Goal: Task Accomplishment & Management: Use online tool/utility

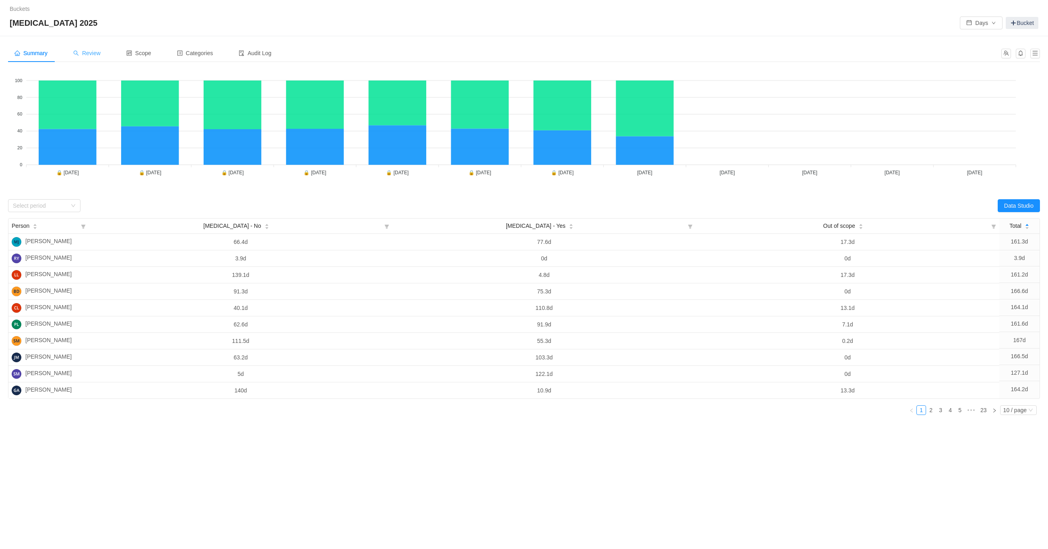
click at [86, 50] on span "Review" at bounding box center [86, 53] width 27 height 6
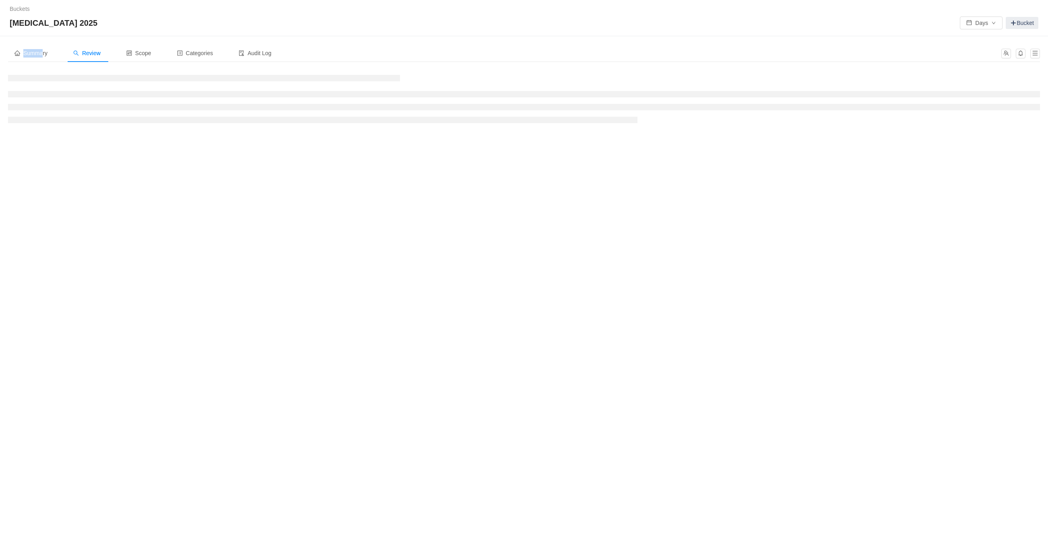
drag, startPoint x: 40, startPoint y: 53, endPoint x: 53, endPoint y: 41, distance: 17.1
click at [53, 41] on div "Summary Review Scope Categories Audit Log [DATE] For Review 0% Out of scope 0% …" at bounding box center [524, 86] width 1048 height 101
click at [97, 55] on span "Review" at bounding box center [86, 53] width 27 height 6
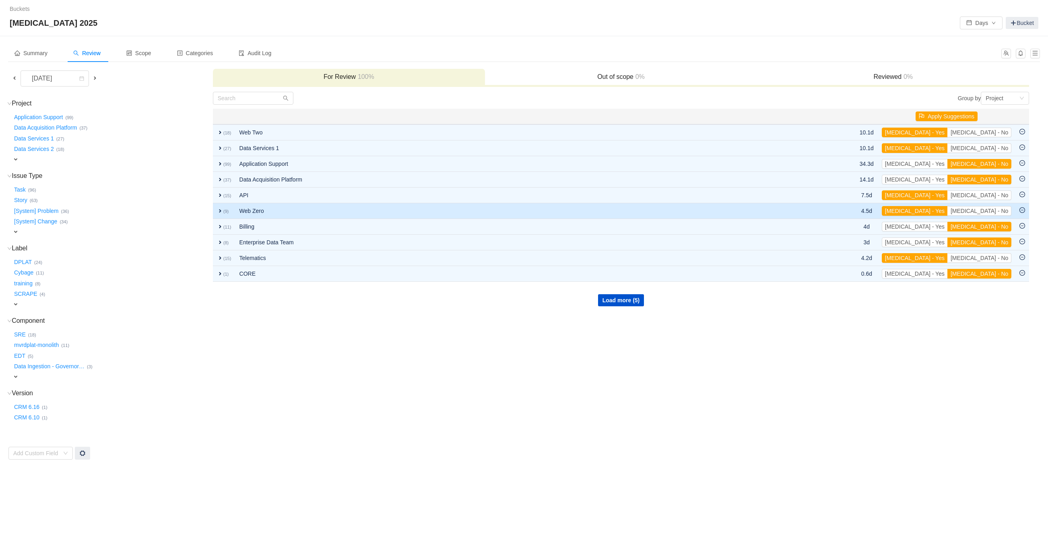
click at [219, 209] on span "expand" at bounding box center [220, 211] width 6 height 6
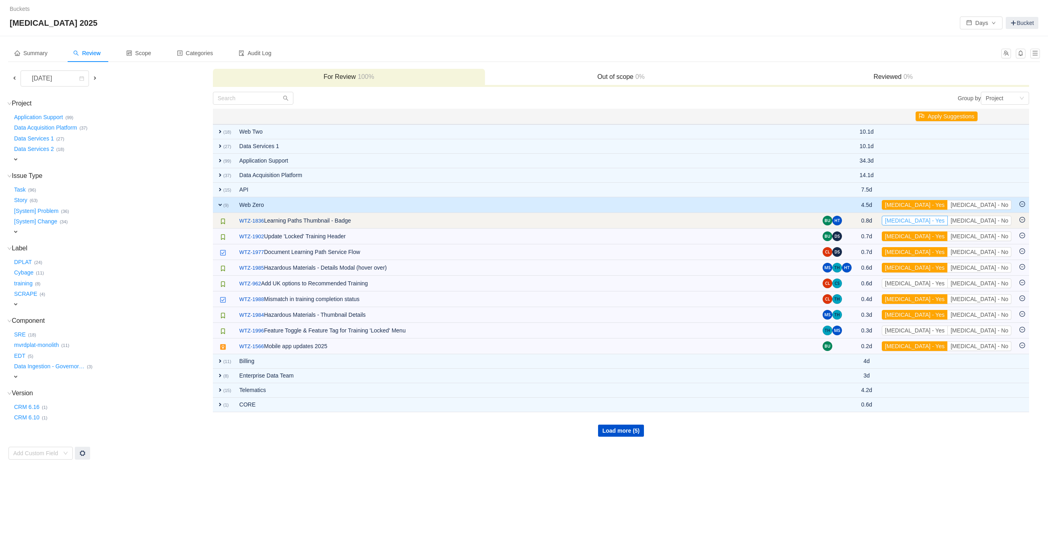
click at [558, 220] on button "[MEDICAL_DATA] - Yes" at bounding box center [915, 221] width 66 height 10
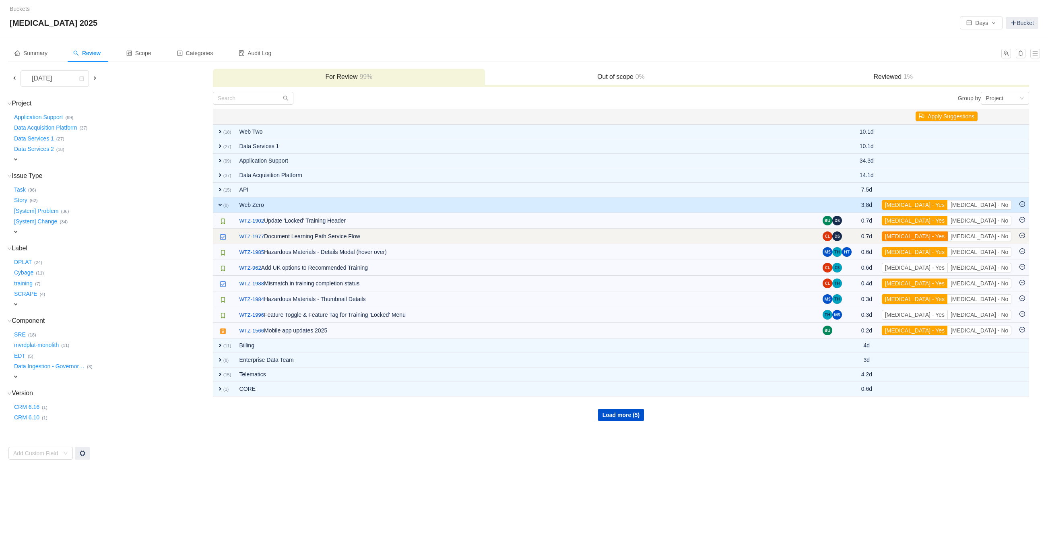
click at [558, 236] on button "[MEDICAL_DATA] - Yes" at bounding box center [915, 237] width 66 height 10
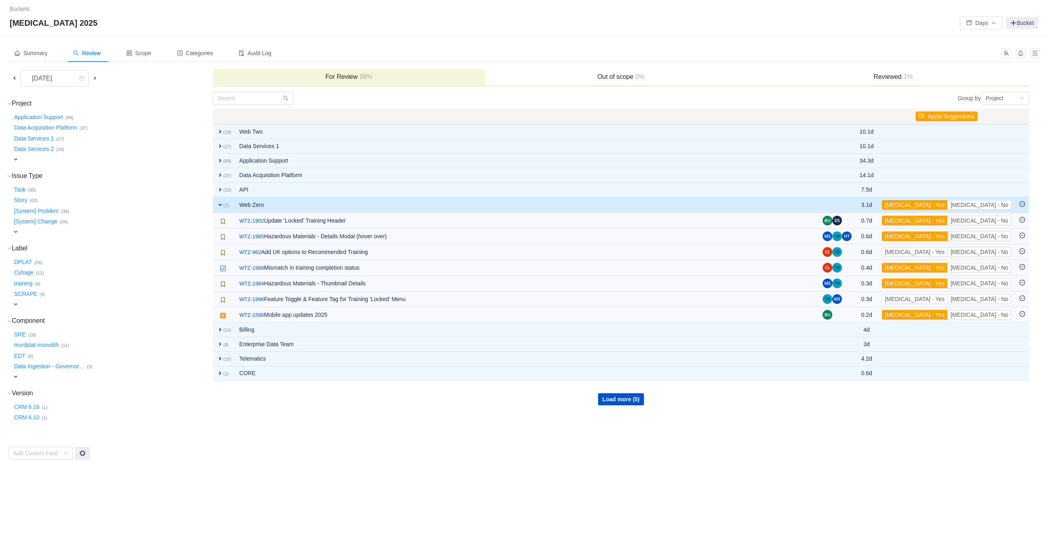
click at [558, 236] on button "[MEDICAL_DATA] - Yes" at bounding box center [915, 237] width 66 height 10
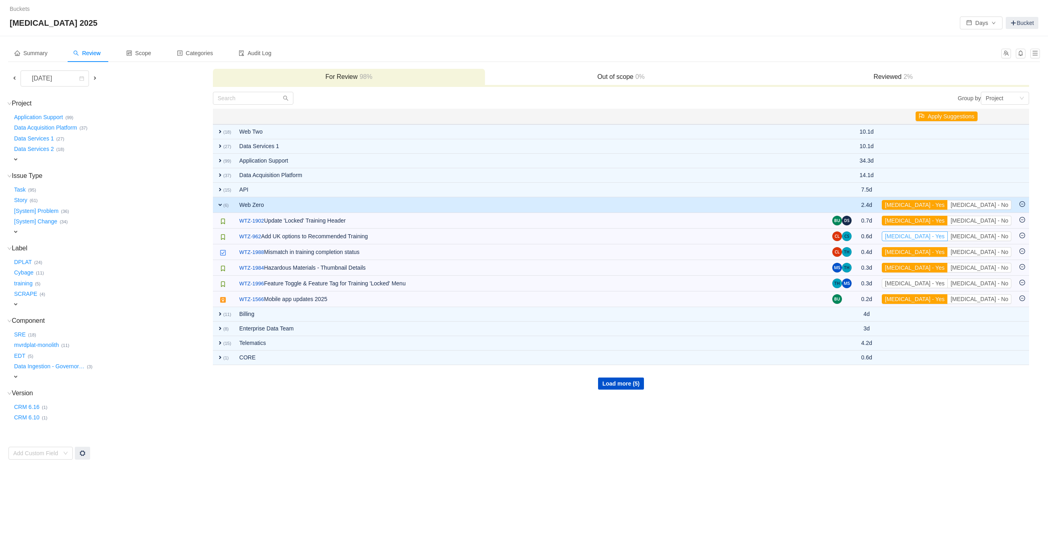
click at [558, 236] on button "[MEDICAL_DATA] - Yes" at bounding box center [915, 237] width 66 height 10
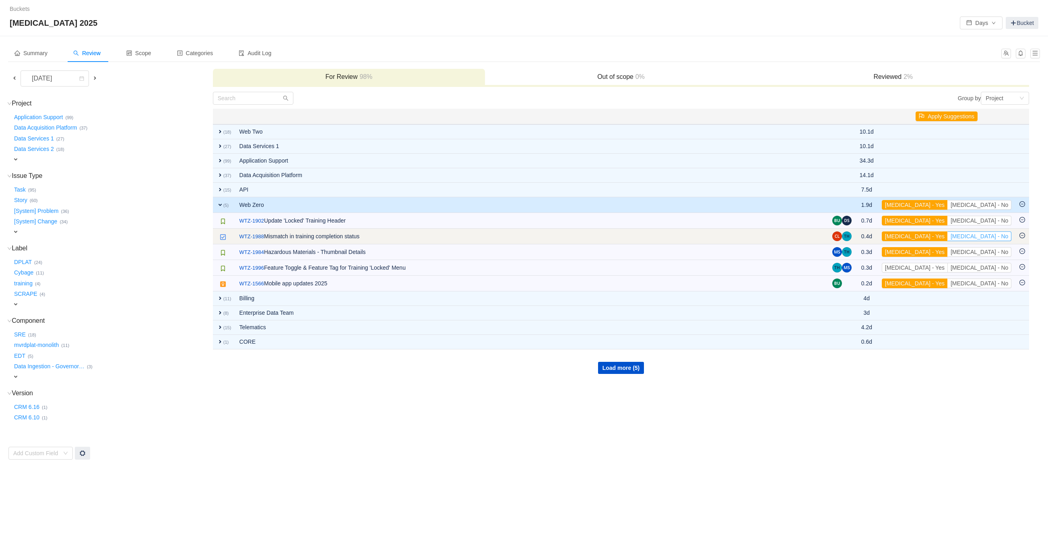
click at [558, 234] on button "[MEDICAL_DATA] - No" at bounding box center [980, 237] width 64 height 10
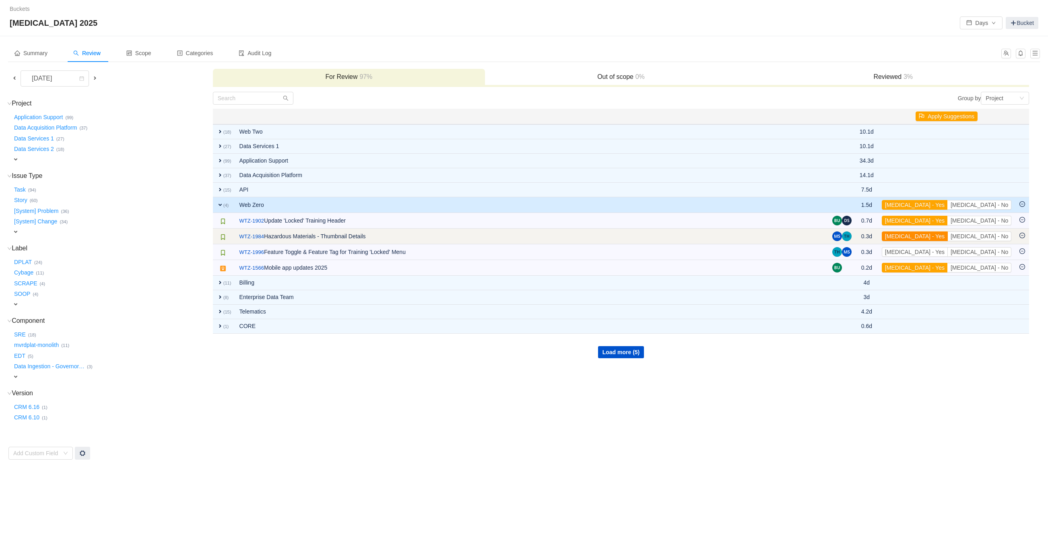
click at [558, 234] on button "[MEDICAL_DATA] - Yes" at bounding box center [915, 237] width 66 height 10
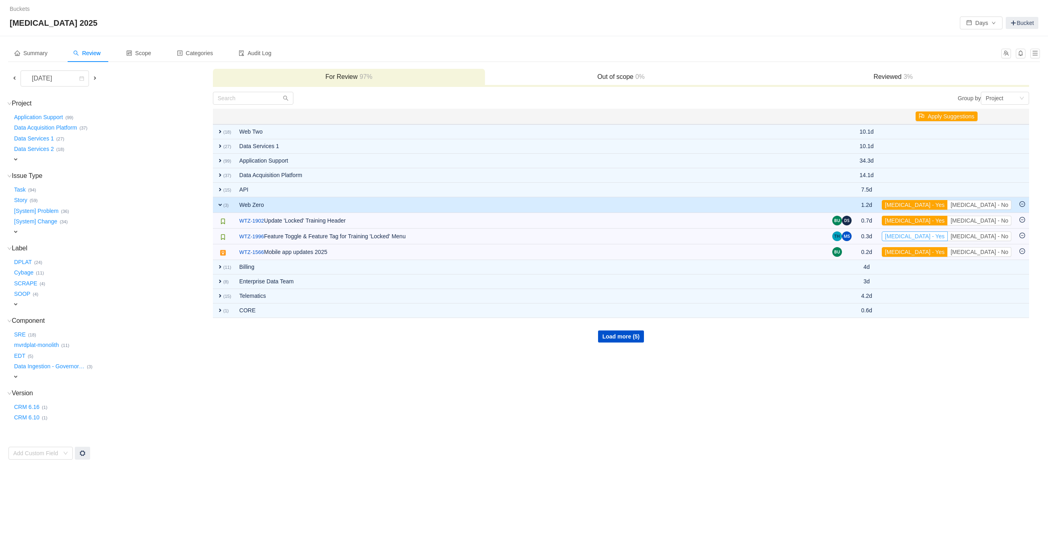
click at [558, 234] on button "[MEDICAL_DATA] - Yes" at bounding box center [915, 237] width 66 height 10
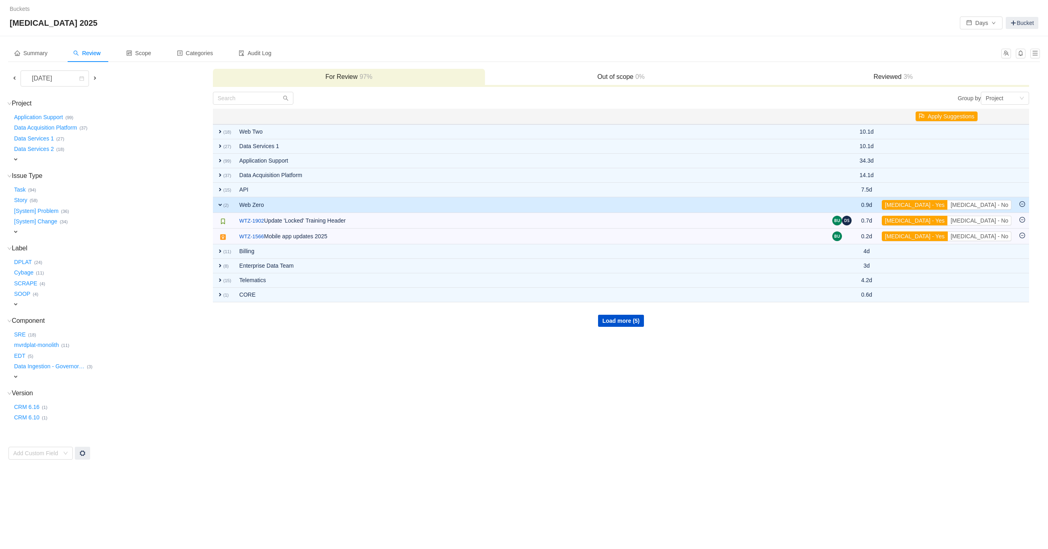
click at [558, 234] on button "[MEDICAL_DATA] - Yes" at bounding box center [915, 237] width 66 height 10
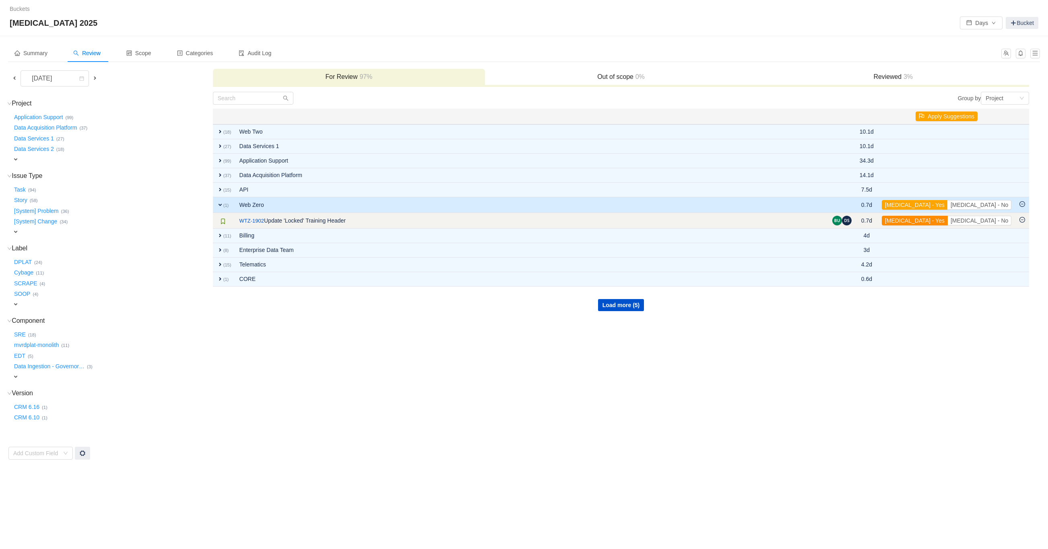
click at [558, 219] on button "[MEDICAL_DATA] - Yes" at bounding box center [915, 221] width 66 height 10
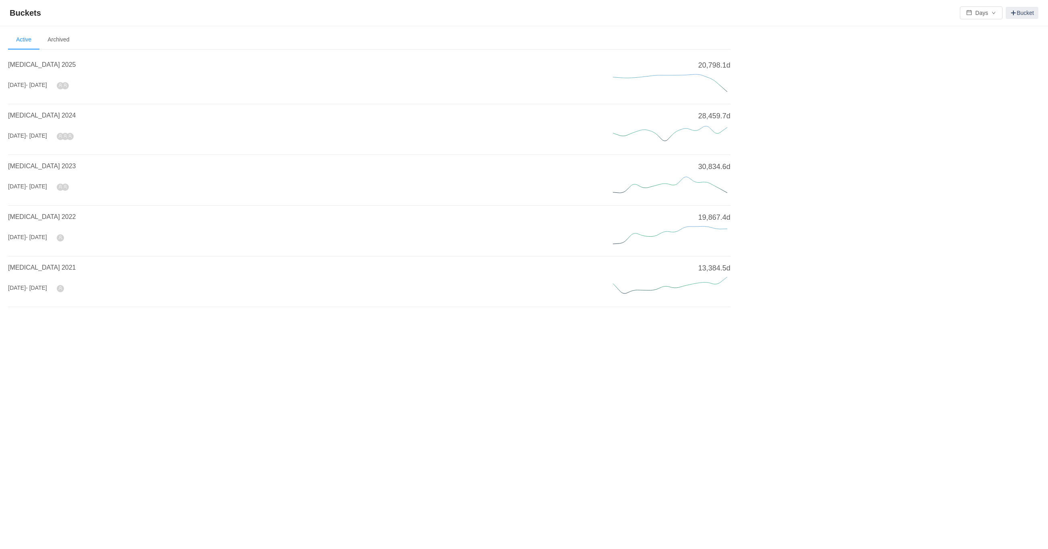
click at [47, 87] on span "- [DATE]" at bounding box center [36, 85] width 21 height 6
click at [123, 86] on div "[MEDICAL_DATA] 2025 [DATE] - [DATE]" at bounding box center [301, 78] width 586 height 37
click at [33, 85] on span "- [DATE]" at bounding box center [36, 85] width 21 height 6
click at [26, 65] on span "[MEDICAL_DATA] 2025" at bounding box center [42, 64] width 68 height 7
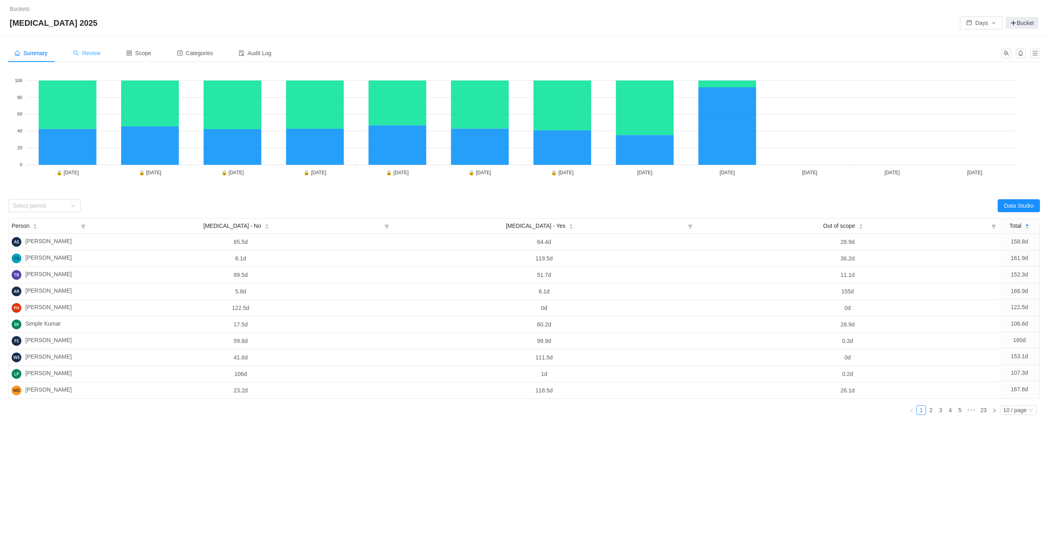
click at [94, 56] on span "Review" at bounding box center [86, 53] width 27 height 6
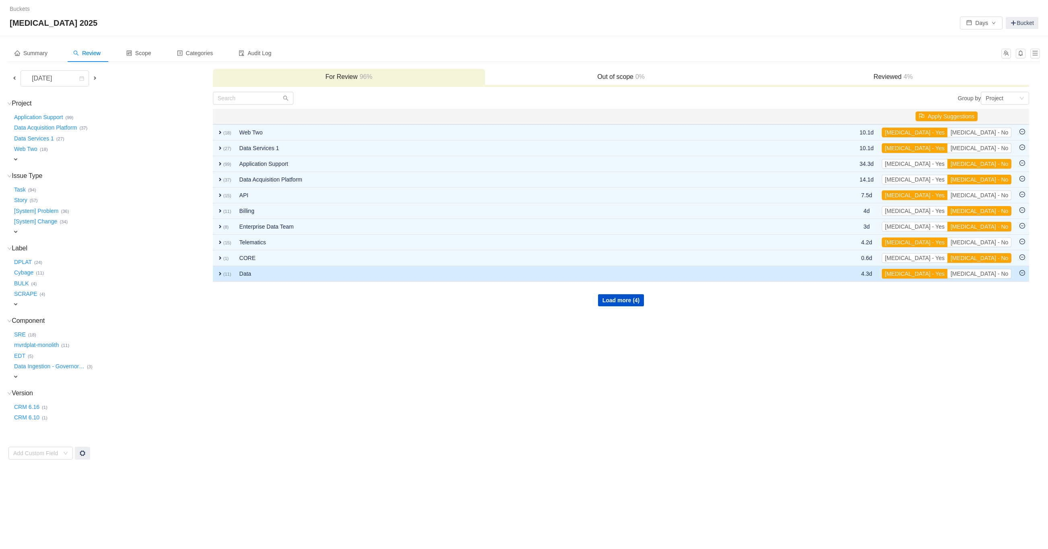
click at [221, 273] on span "expand" at bounding box center [220, 274] width 6 height 6
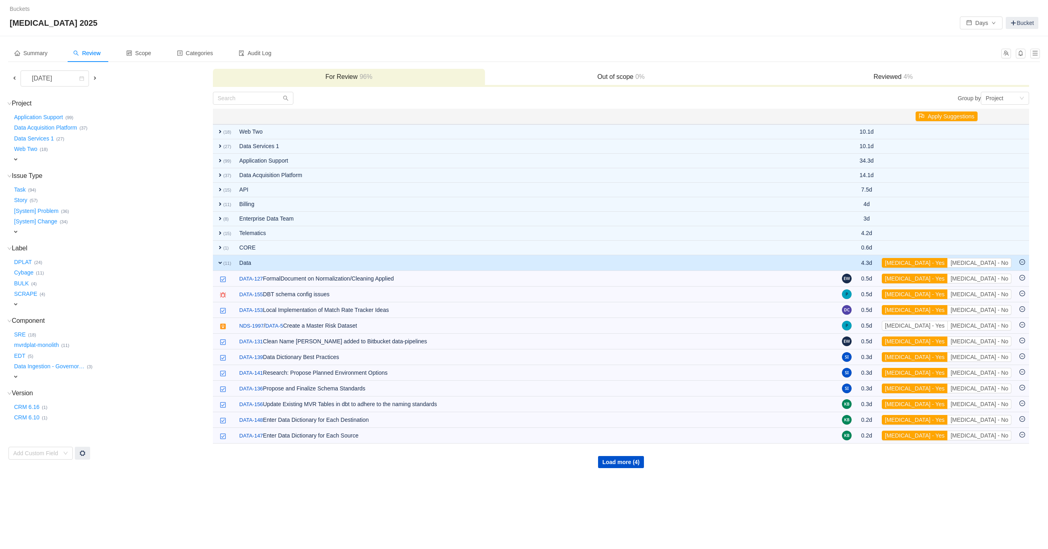
click at [219, 260] on span "expand" at bounding box center [220, 263] width 6 height 6
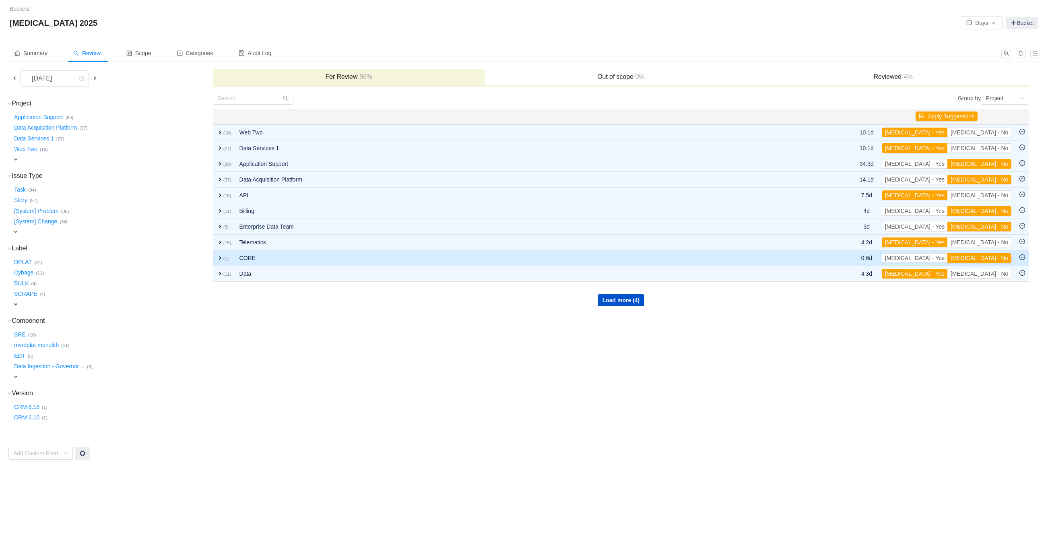
click at [219, 256] on span "expand" at bounding box center [220, 258] width 6 height 6
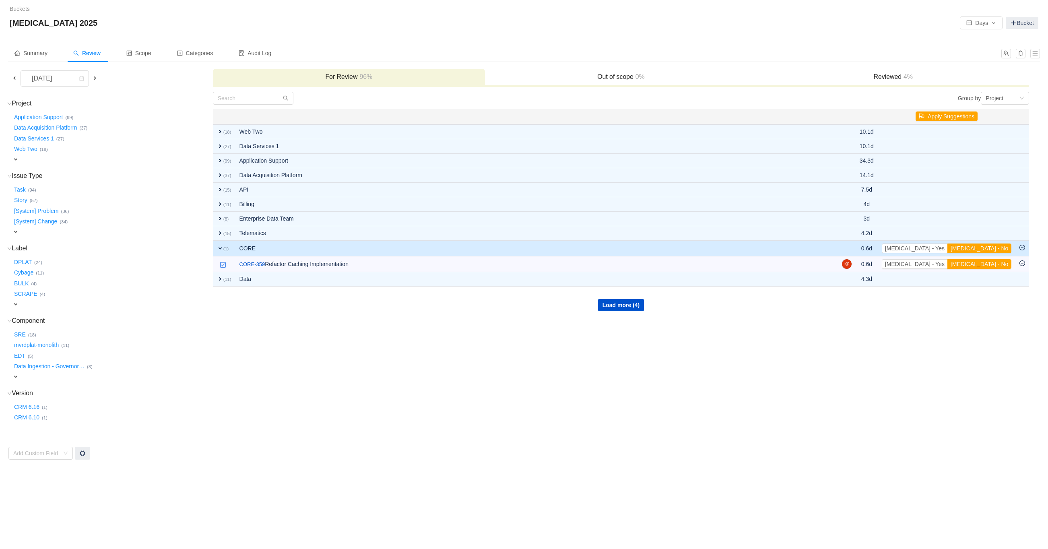
click at [221, 245] on span "expand" at bounding box center [220, 248] width 6 height 6
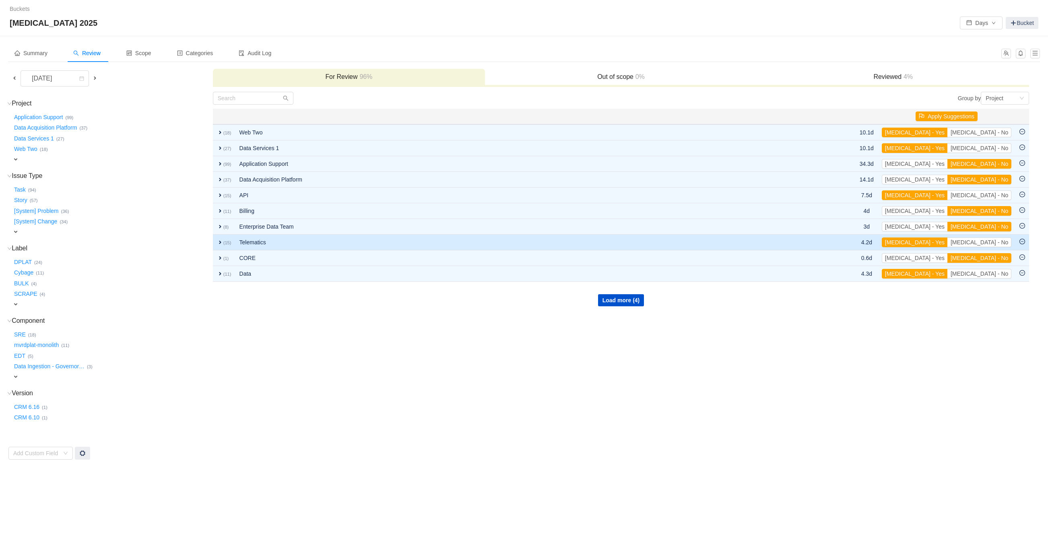
click at [219, 239] on span "expand" at bounding box center [220, 242] width 6 height 6
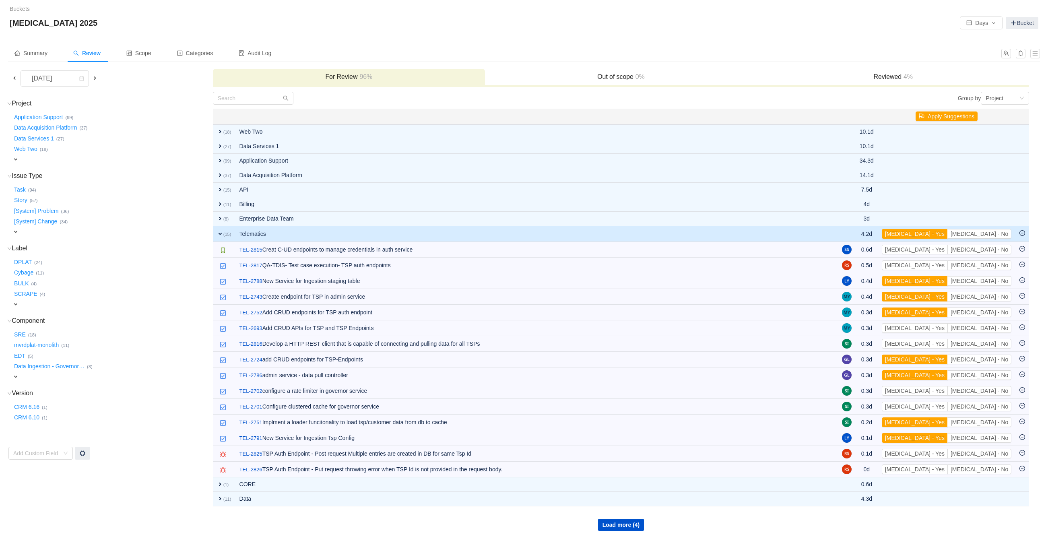
click at [219, 231] on span "expand" at bounding box center [220, 234] width 6 height 6
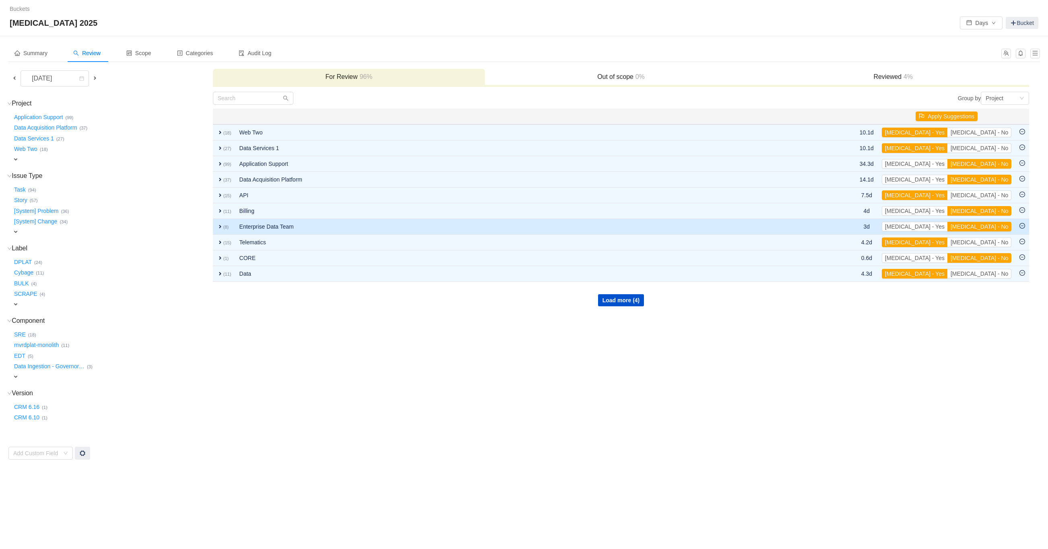
click at [219, 223] on span "expand" at bounding box center [220, 226] width 6 height 6
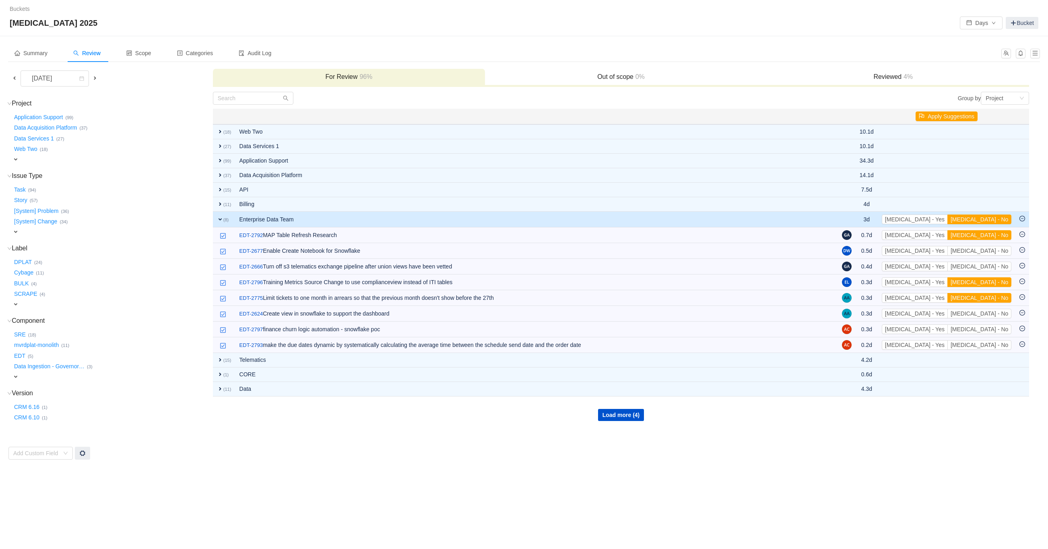
click at [220, 216] on span "expand" at bounding box center [220, 219] width 6 height 6
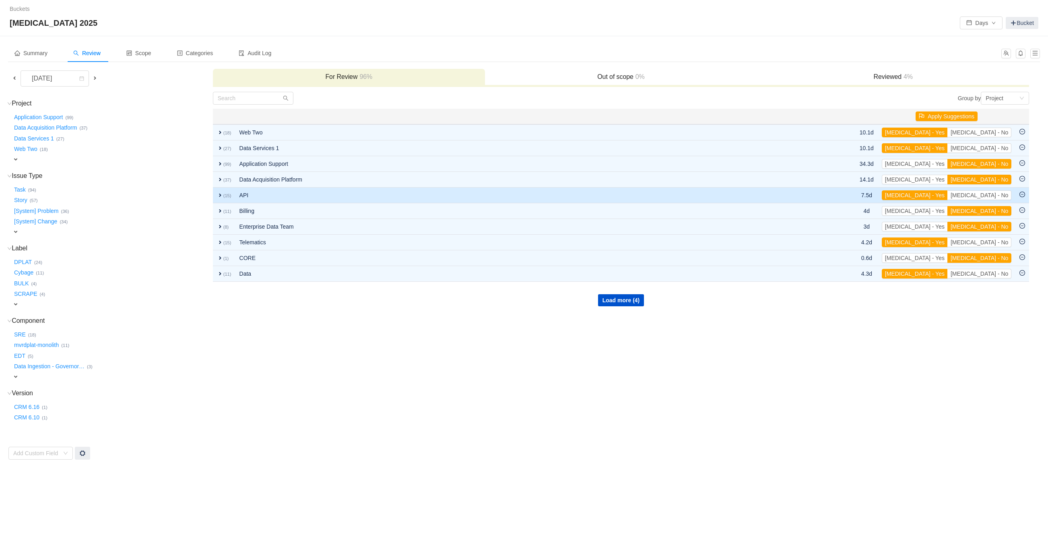
click at [219, 192] on span "expand" at bounding box center [220, 195] width 6 height 6
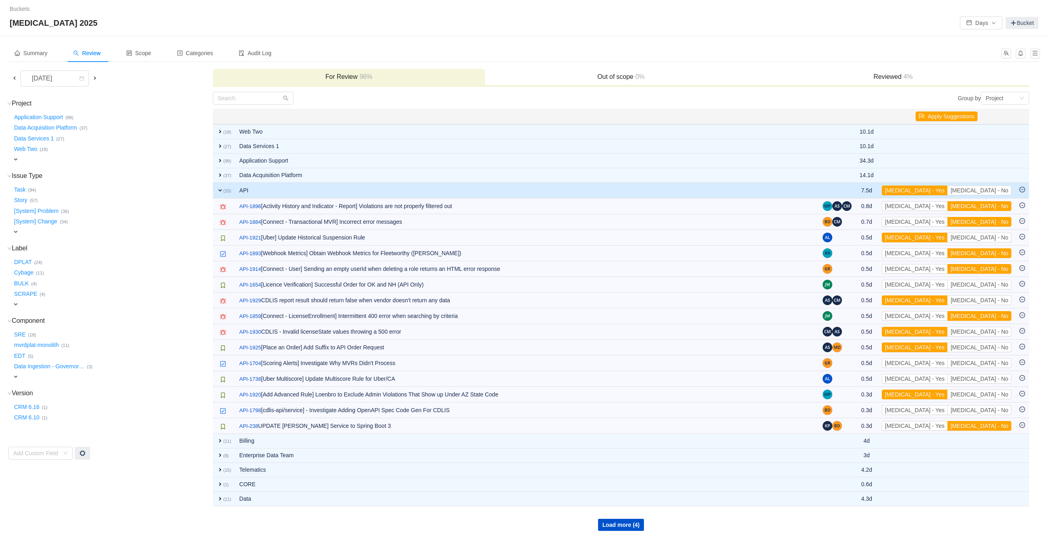
click at [218, 189] on span "expand" at bounding box center [220, 190] width 6 height 6
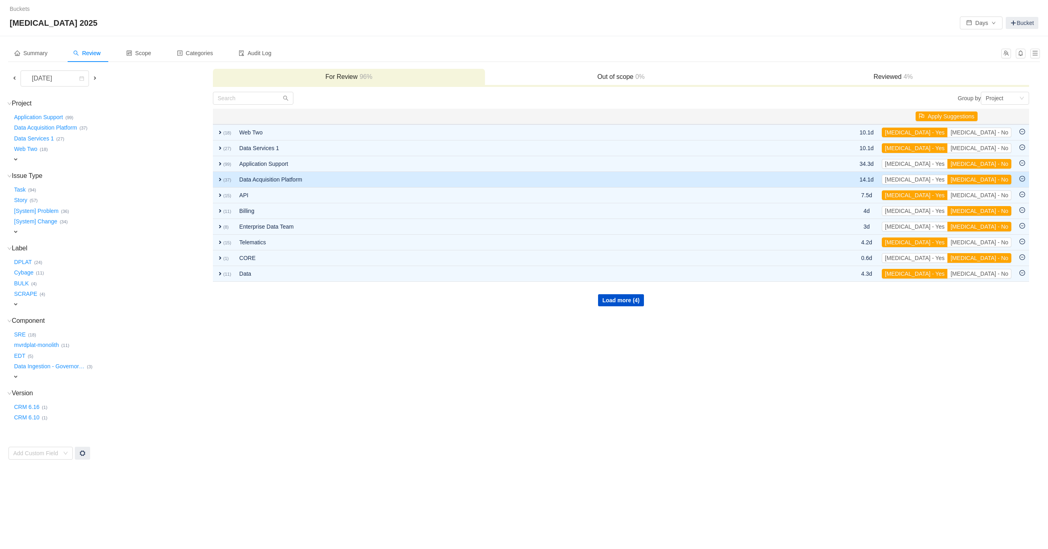
click at [220, 178] on span "expand" at bounding box center [220, 179] width 6 height 6
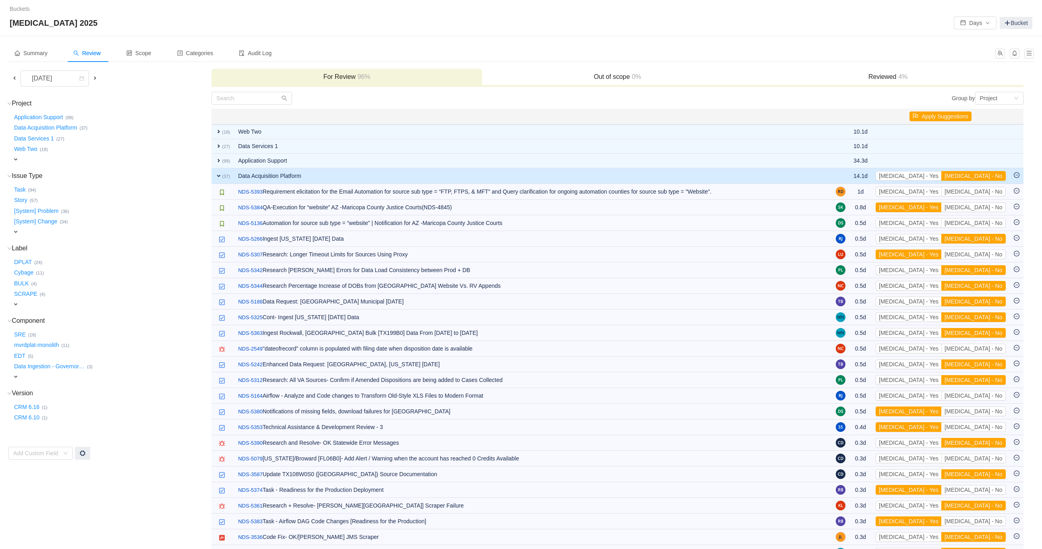
click at [217, 173] on span "expand" at bounding box center [218, 176] width 6 height 6
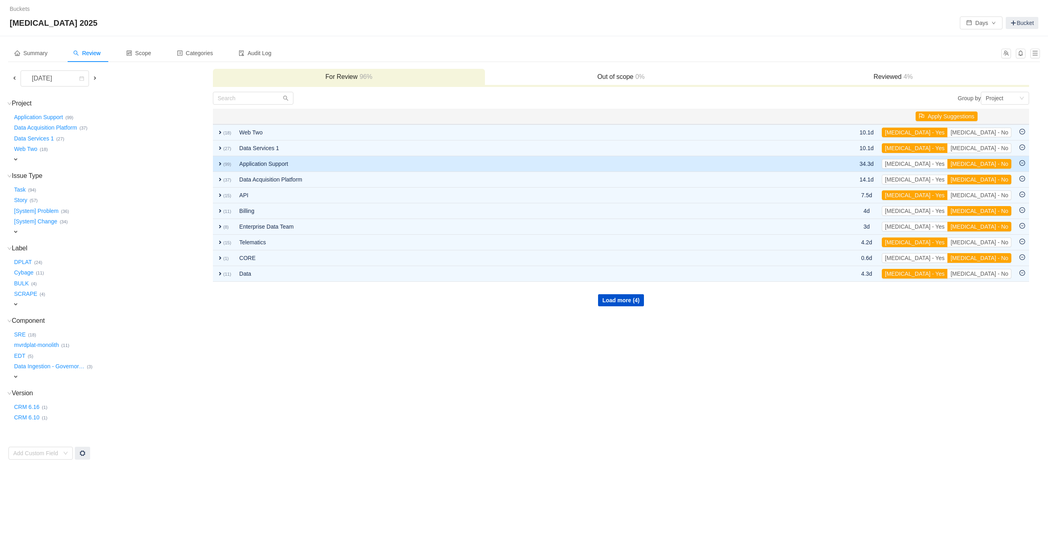
click at [219, 161] on span "expand" at bounding box center [220, 164] width 6 height 6
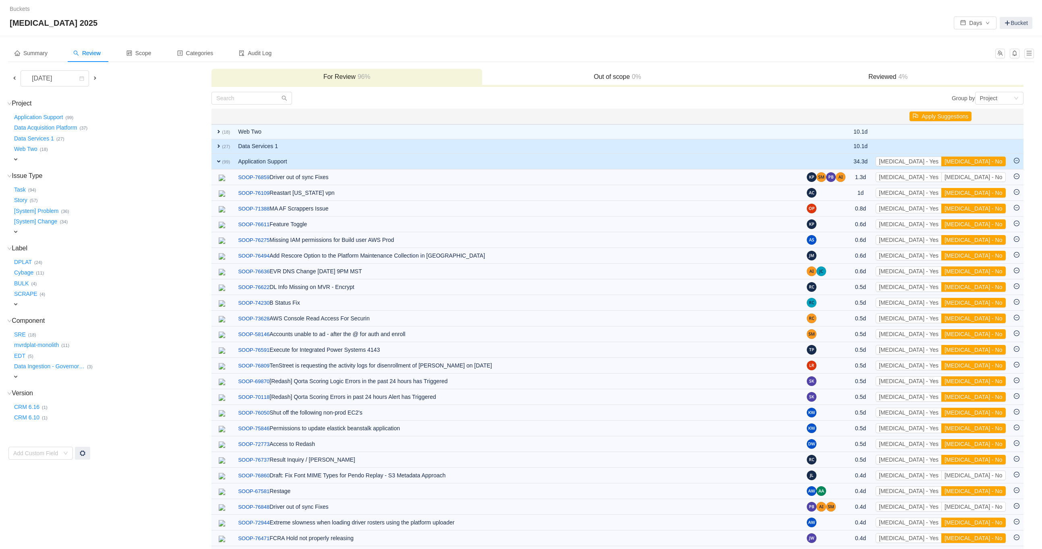
click at [218, 145] on span "expand" at bounding box center [218, 146] width 6 height 6
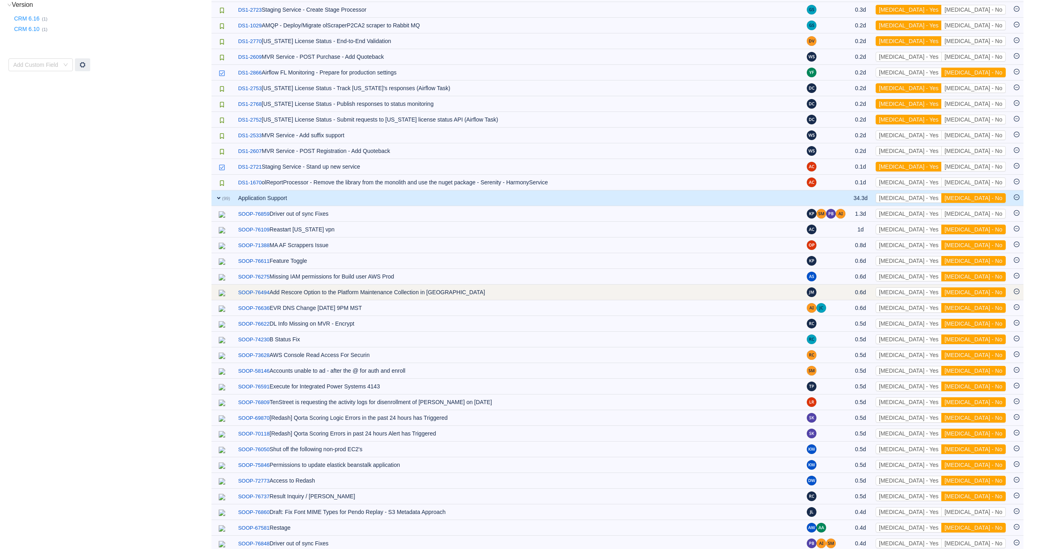
scroll to position [403, 0]
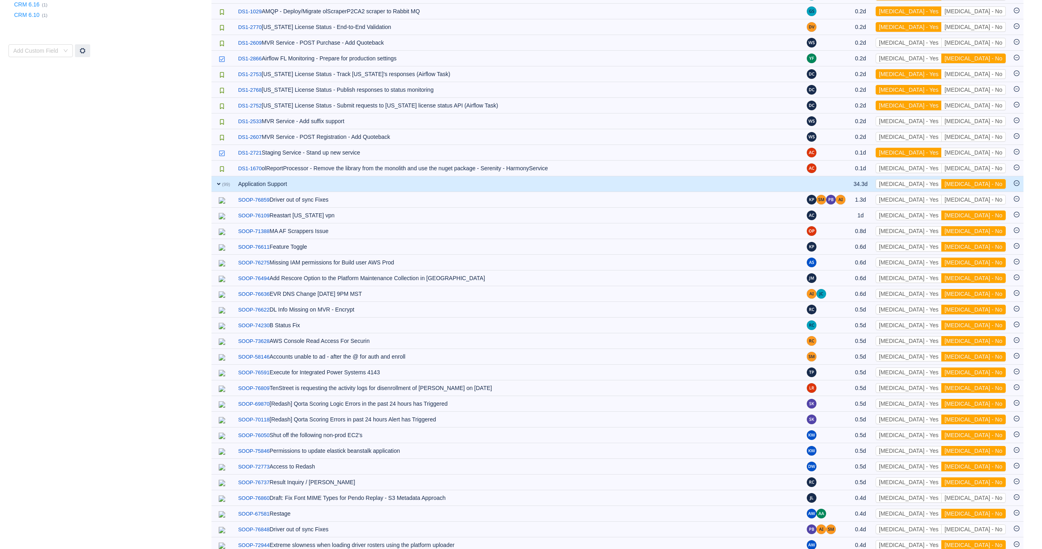
click at [218, 181] on span "expand" at bounding box center [218, 184] width 6 height 6
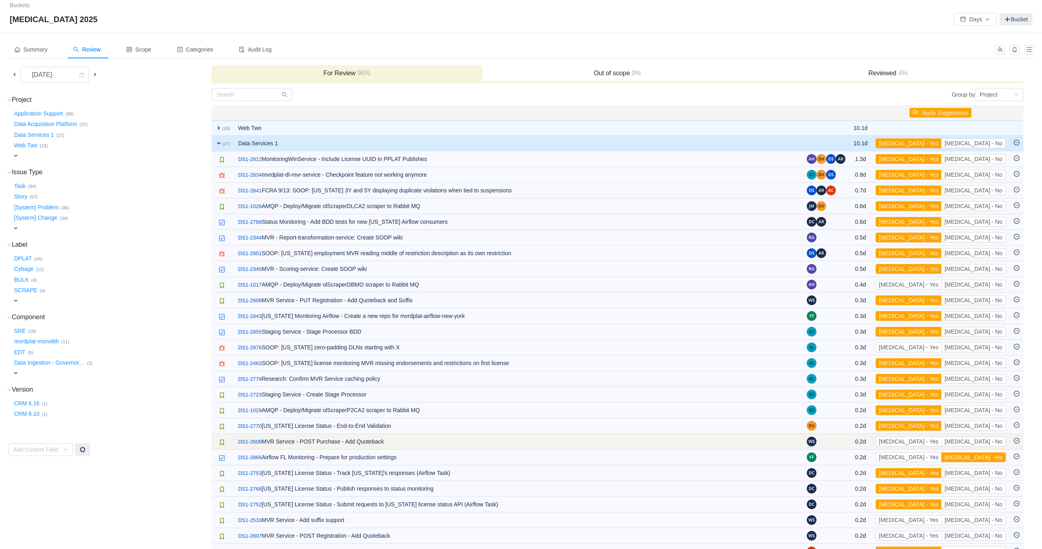
scroll to position [0, 0]
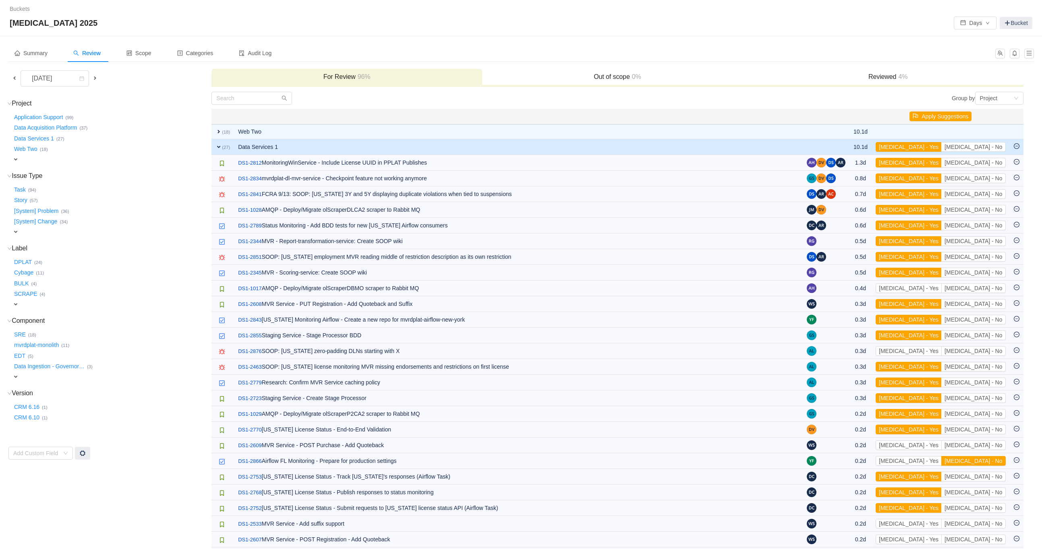
click at [218, 145] on span "expand" at bounding box center [218, 147] width 6 height 6
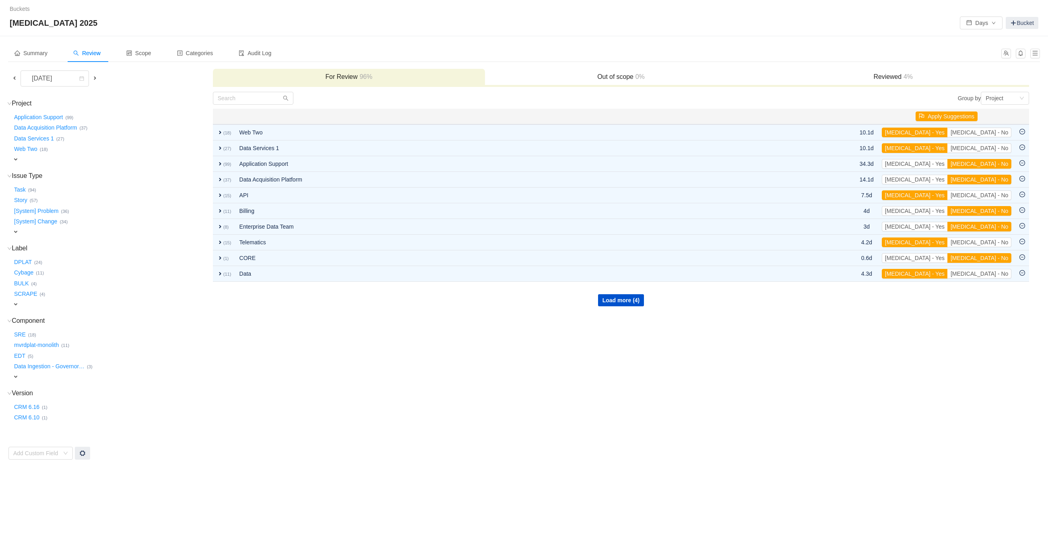
click at [235, 351] on td "Group by Project You will see tickets here after they were marked as out of sco…" at bounding box center [622, 275] width 818 height 369
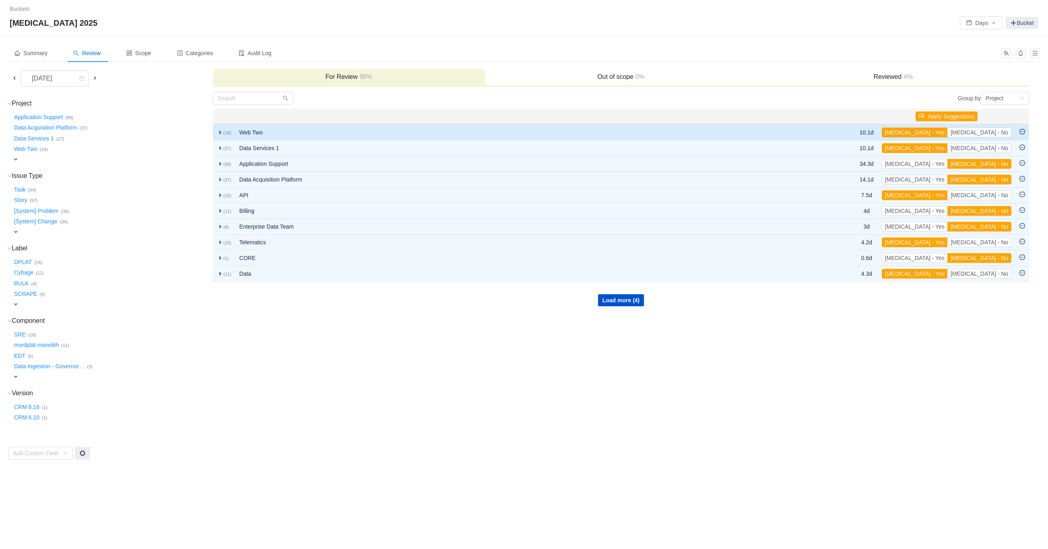
click at [221, 130] on span "expand" at bounding box center [220, 132] width 6 height 6
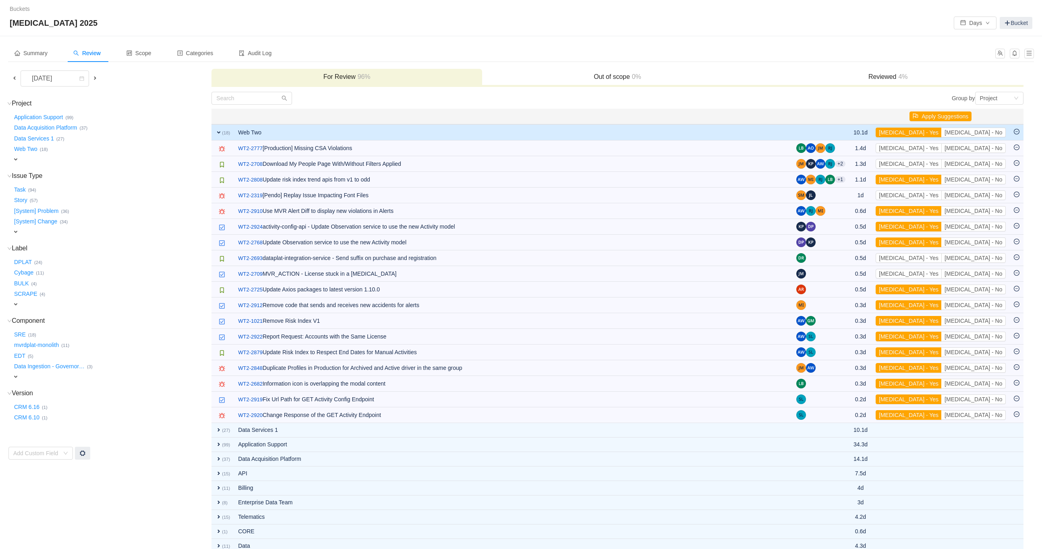
click at [217, 130] on span "expand" at bounding box center [218, 132] width 6 height 6
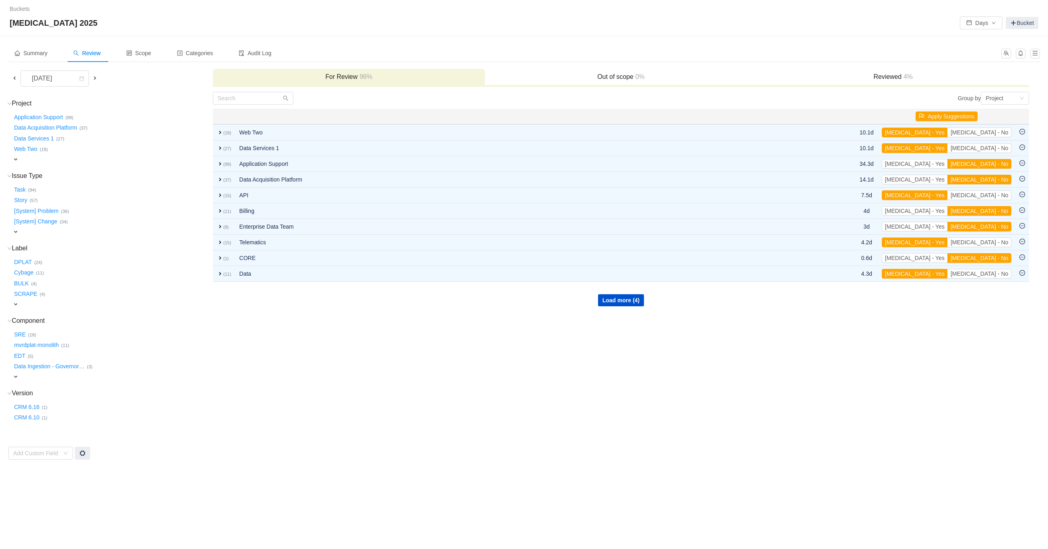
click at [14, 79] on span at bounding box center [14, 78] width 6 height 6
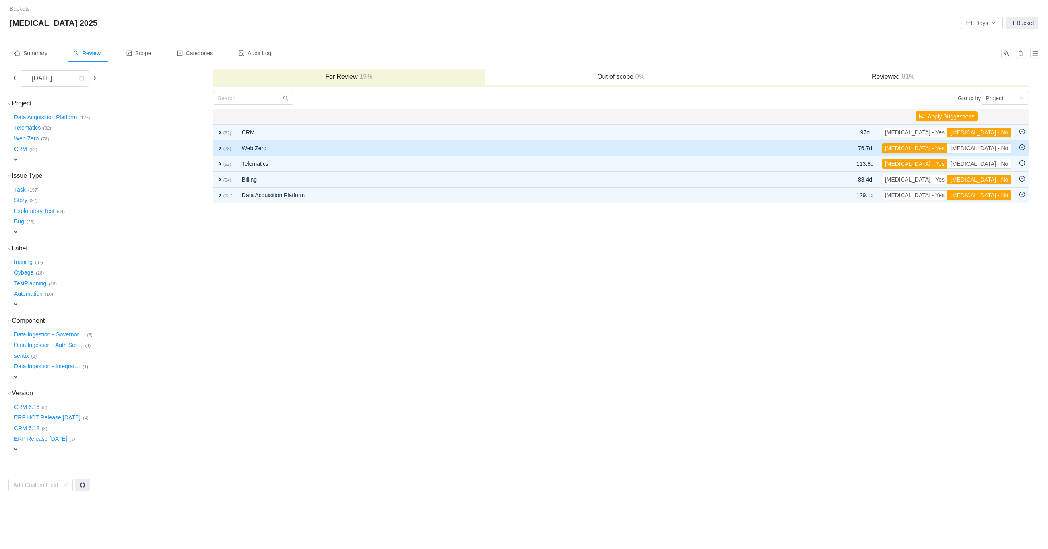
click at [219, 145] on span "expand" at bounding box center [220, 148] width 6 height 6
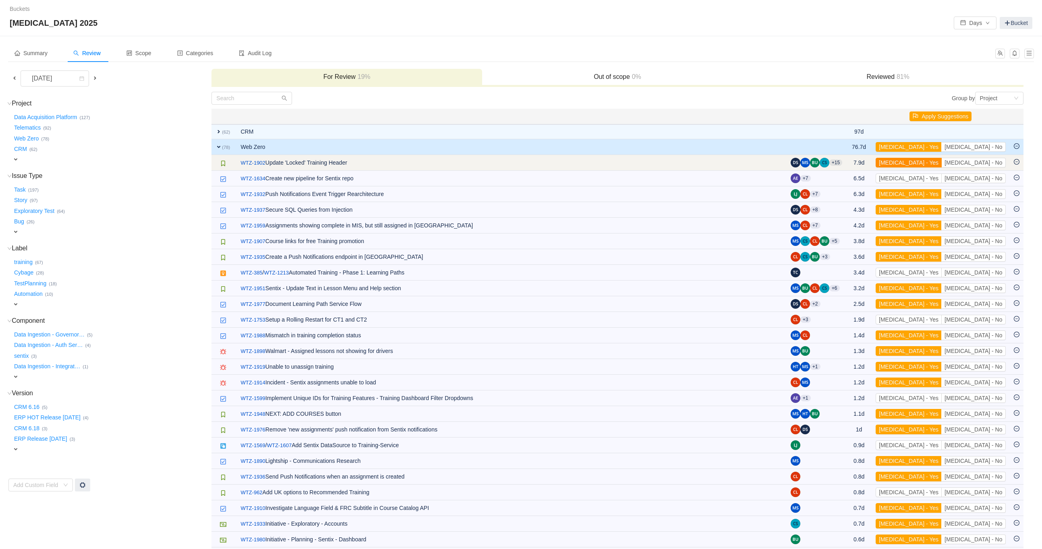
click at [941, 161] on button "[MEDICAL_DATA] - Yes" at bounding box center [908, 163] width 66 height 10
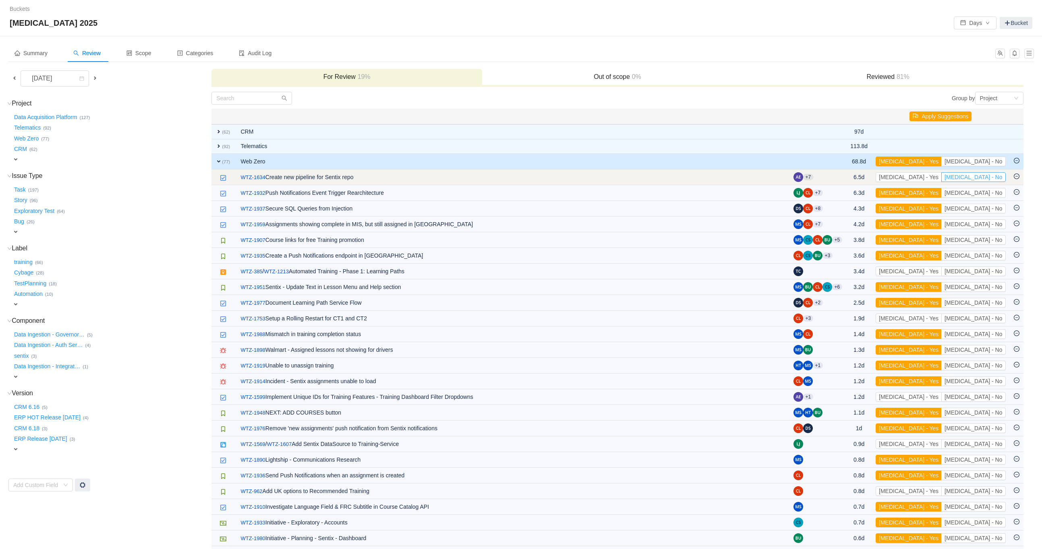
click at [982, 177] on button "[MEDICAL_DATA] - No" at bounding box center [973, 177] width 64 height 10
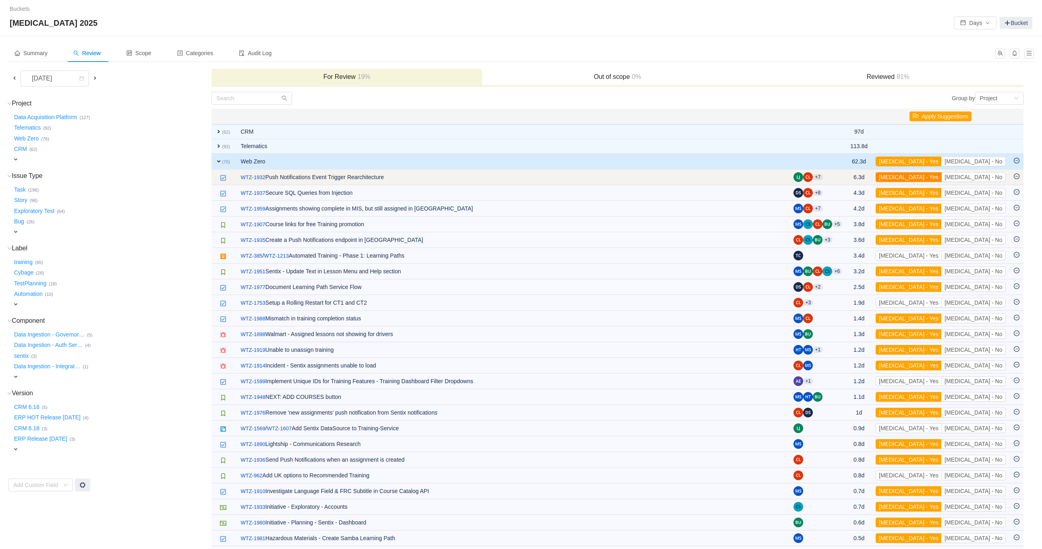
click at [941, 178] on button "[MEDICAL_DATA] - Yes" at bounding box center [908, 177] width 66 height 10
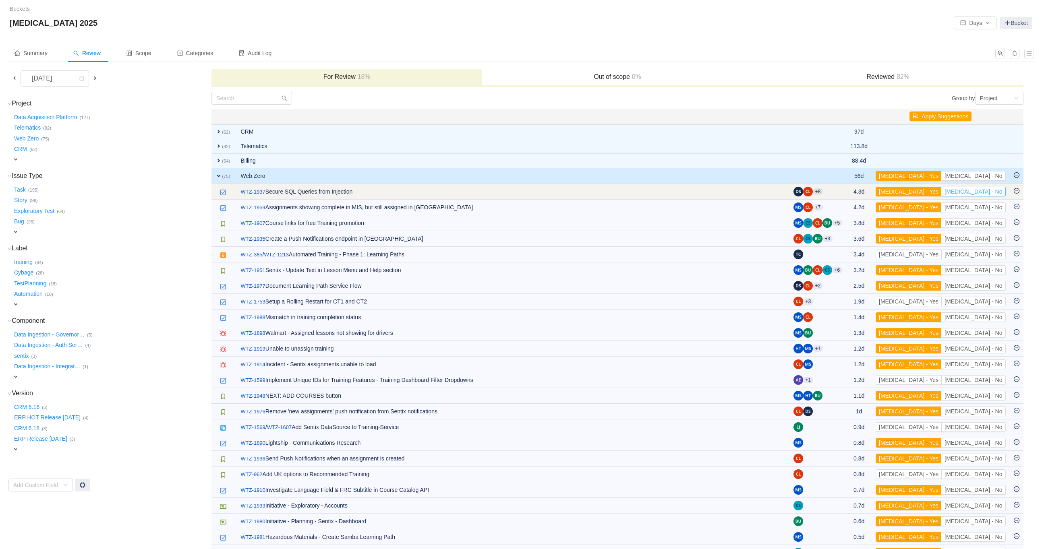
click at [983, 192] on button "[MEDICAL_DATA] - No" at bounding box center [973, 192] width 64 height 10
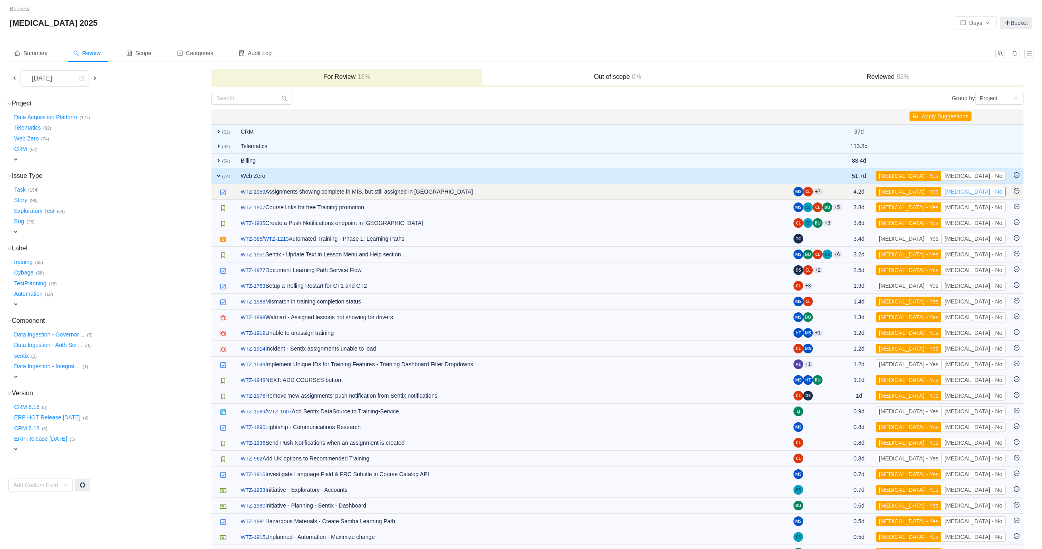
click at [981, 189] on button "[MEDICAL_DATA] - No" at bounding box center [973, 192] width 64 height 10
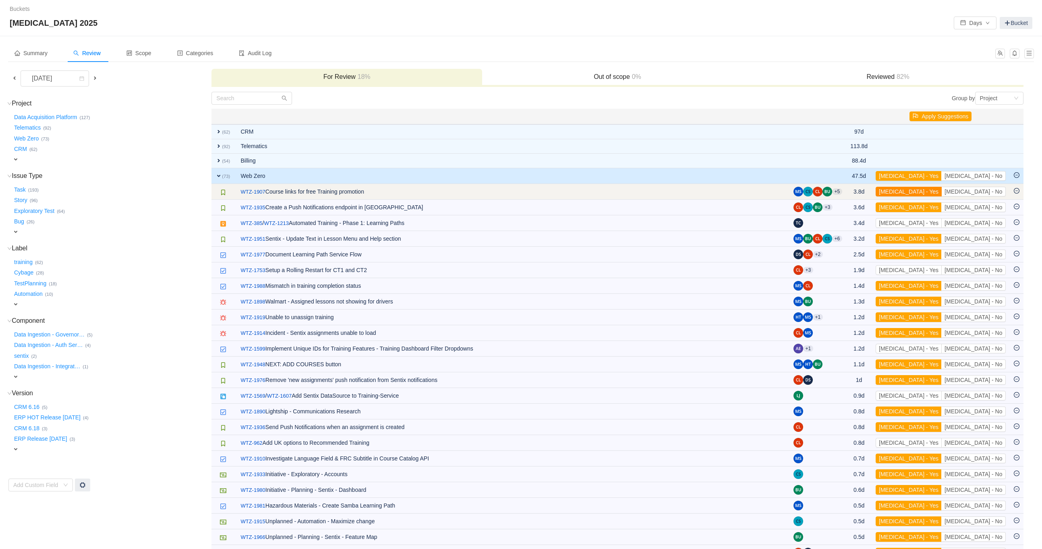
click at [941, 189] on button "[MEDICAL_DATA] - Yes" at bounding box center [908, 192] width 66 height 10
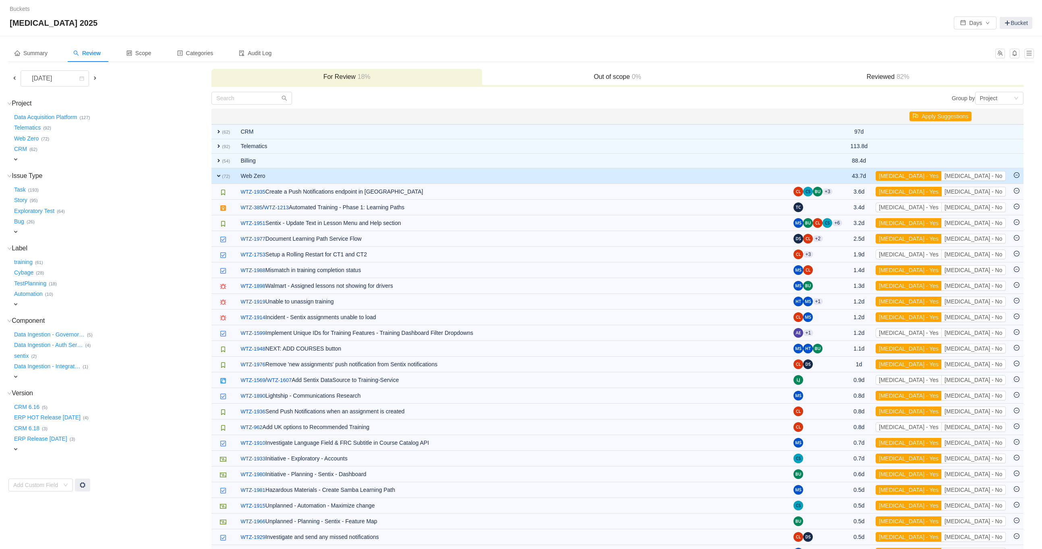
click at [941, 189] on button "[MEDICAL_DATA] - Yes" at bounding box center [908, 192] width 66 height 10
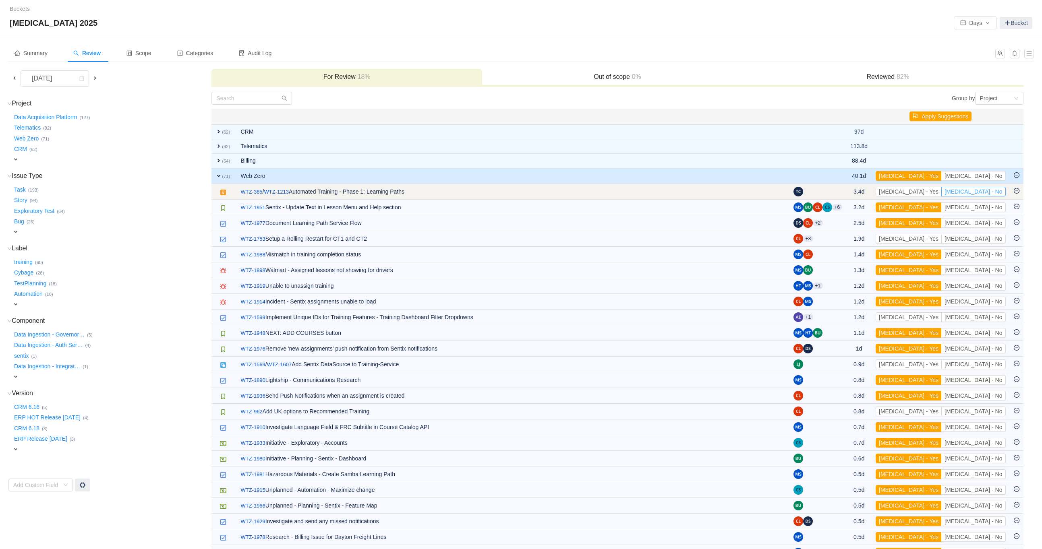
click at [982, 189] on button "[MEDICAL_DATA] - No" at bounding box center [973, 192] width 64 height 10
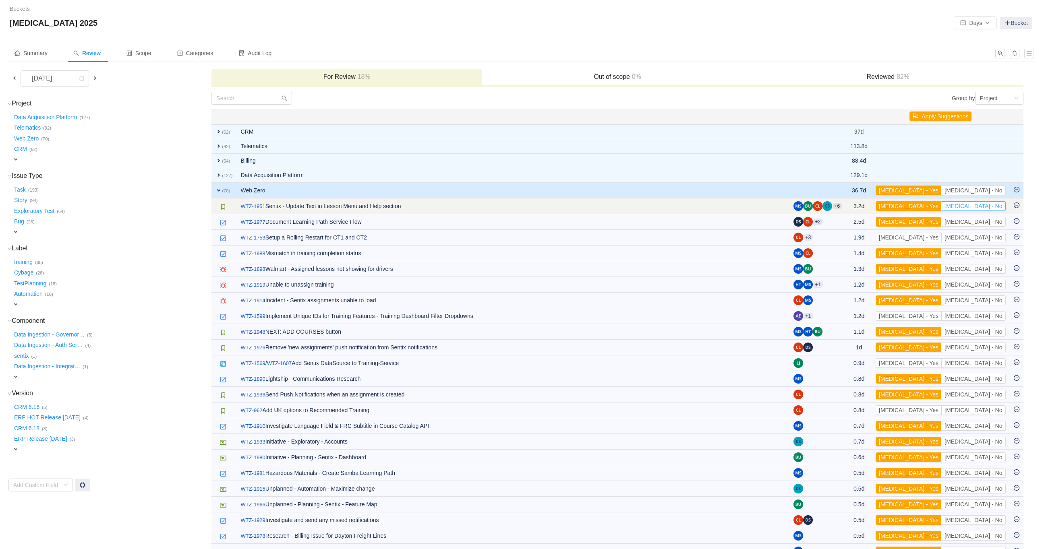
click at [980, 207] on button "[MEDICAL_DATA] - No" at bounding box center [973, 206] width 64 height 10
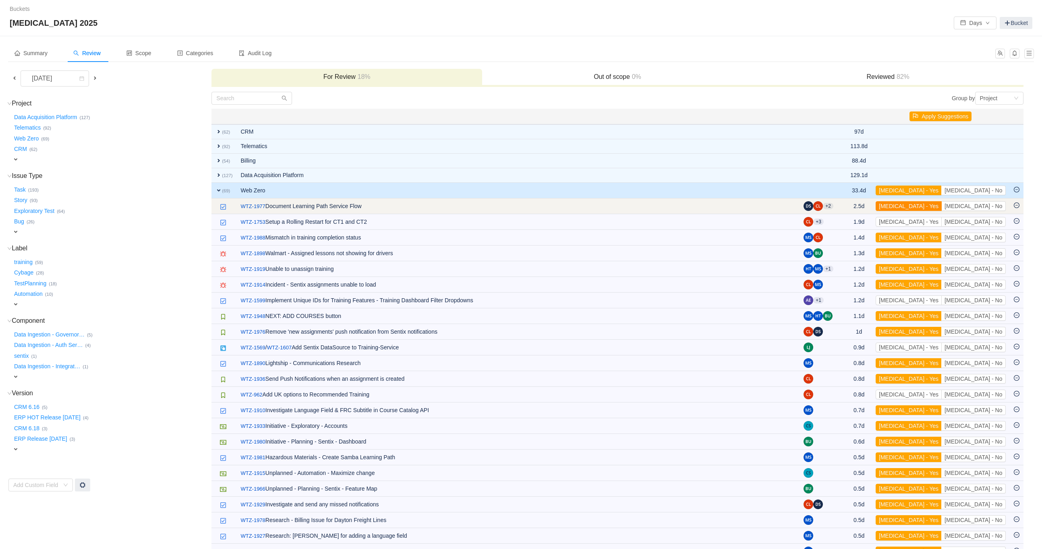
click at [941, 204] on button "[MEDICAL_DATA] - Yes" at bounding box center [908, 206] width 66 height 10
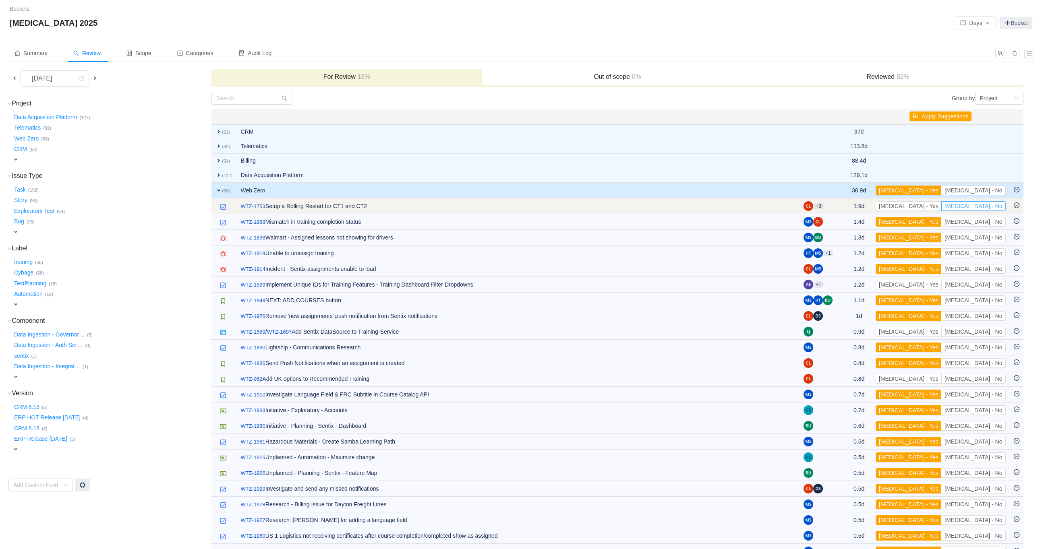
click at [991, 203] on button "[MEDICAL_DATA] - No" at bounding box center [973, 206] width 64 height 10
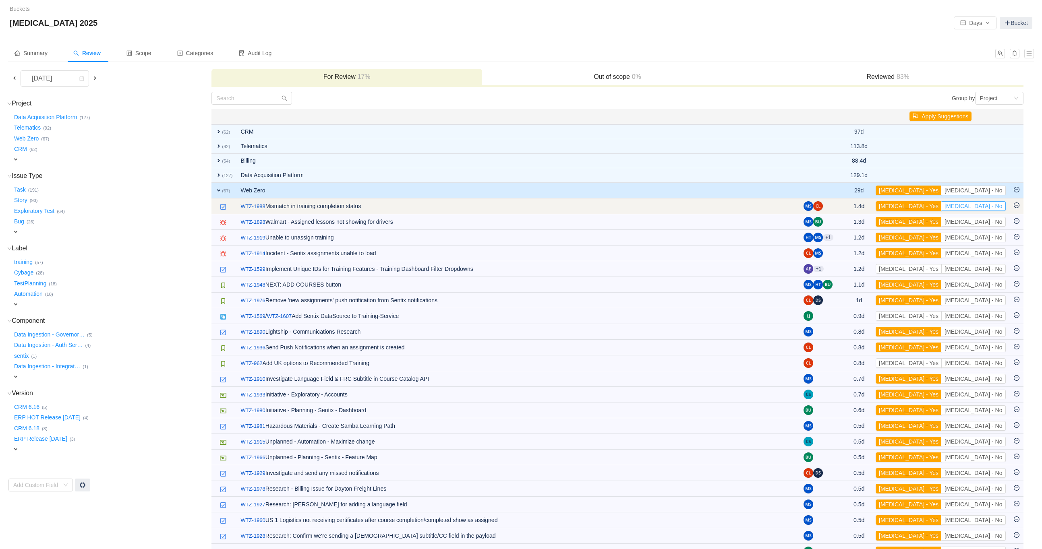
click at [982, 203] on button "[MEDICAL_DATA] - No" at bounding box center [973, 206] width 64 height 10
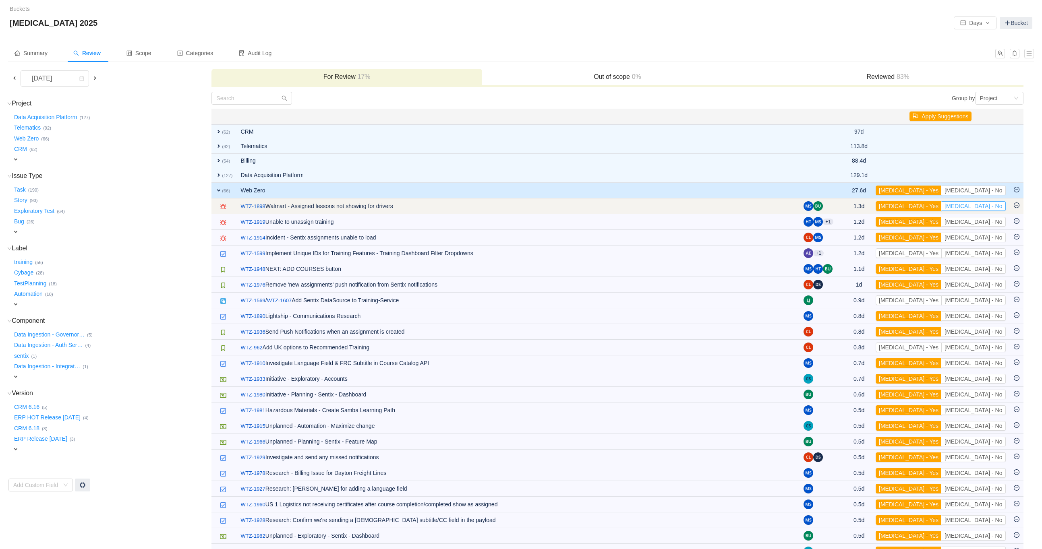
click at [989, 204] on button "[MEDICAL_DATA] - No" at bounding box center [973, 206] width 64 height 10
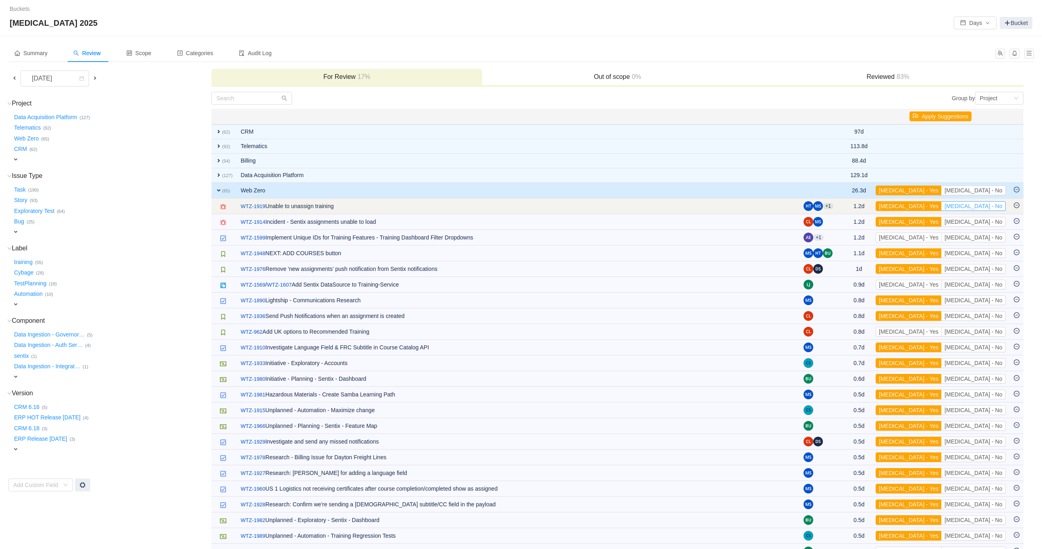
click at [981, 207] on button "[MEDICAL_DATA] - No" at bounding box center [973, 206] width 64 height 10
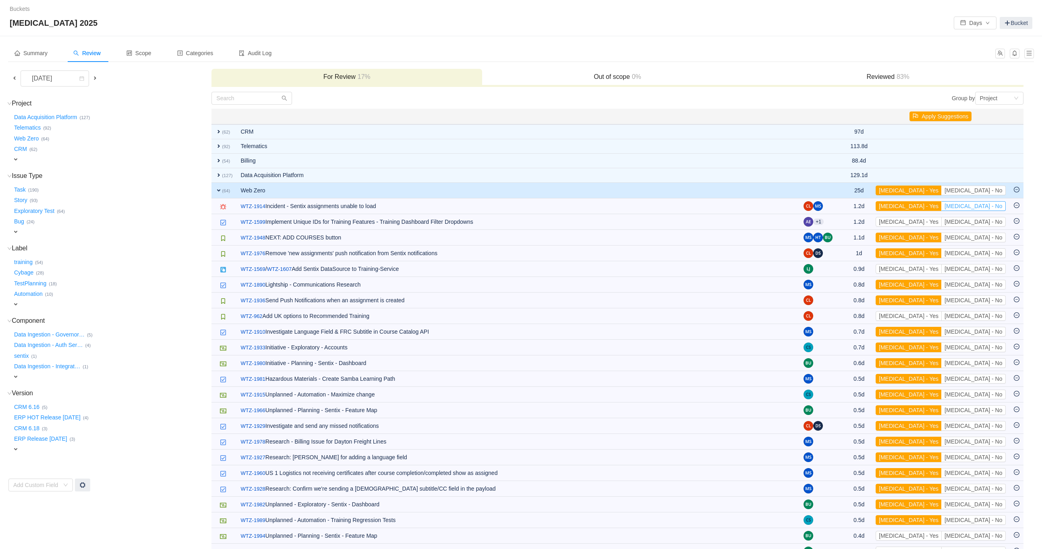
click at [981, 207] on button "[MEDICAL_DATA] - No" at bounding box center [973, 206] width 64 height 10
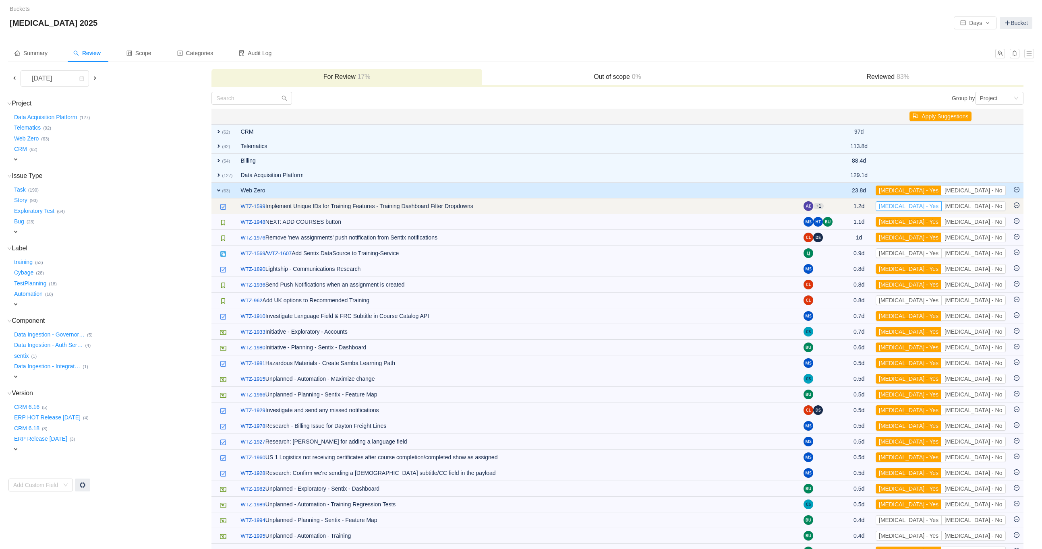
click at [941, 207] on button "[MEDICAL_DATA] - Yes" at bounding box center [908, 206] width 66 height 10
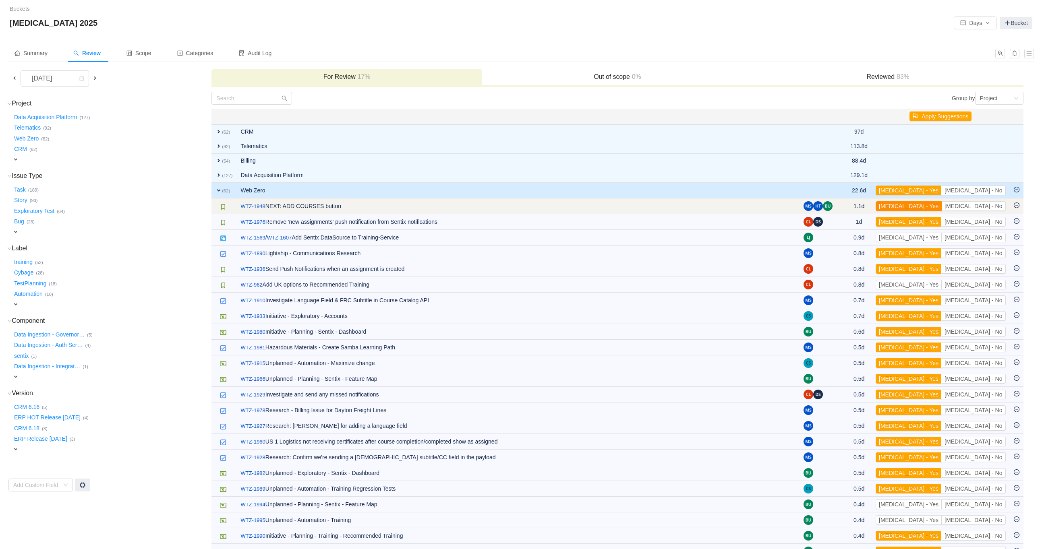
click at [941, 206] on button "[MEDICAL_DATA] - Yes" at bounding box center [908, 206] width 66 height 10
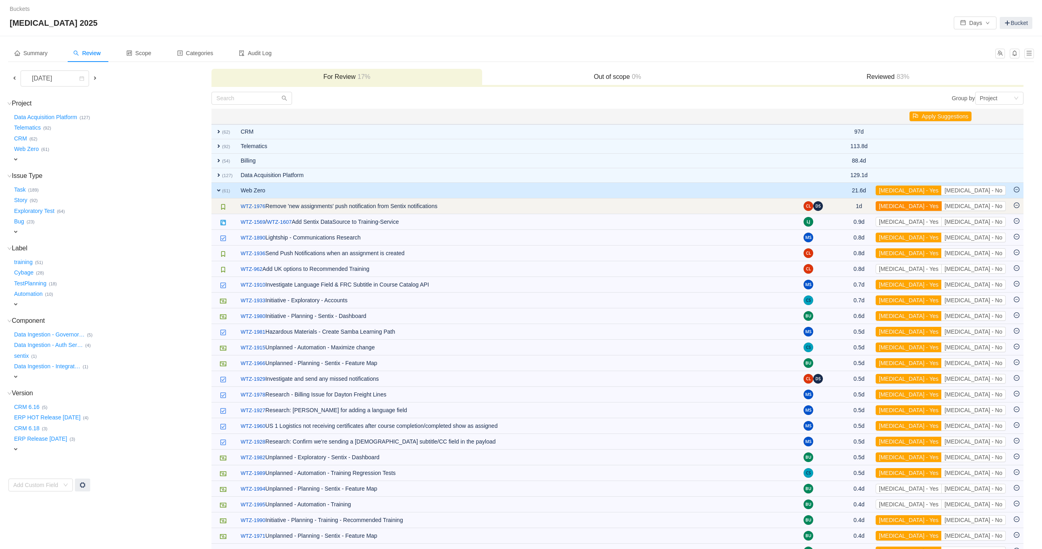
click at [941, 203] on button "[MEDICAL_DATA] - Yes" at bounding box center [908, 206] width 66 height 10
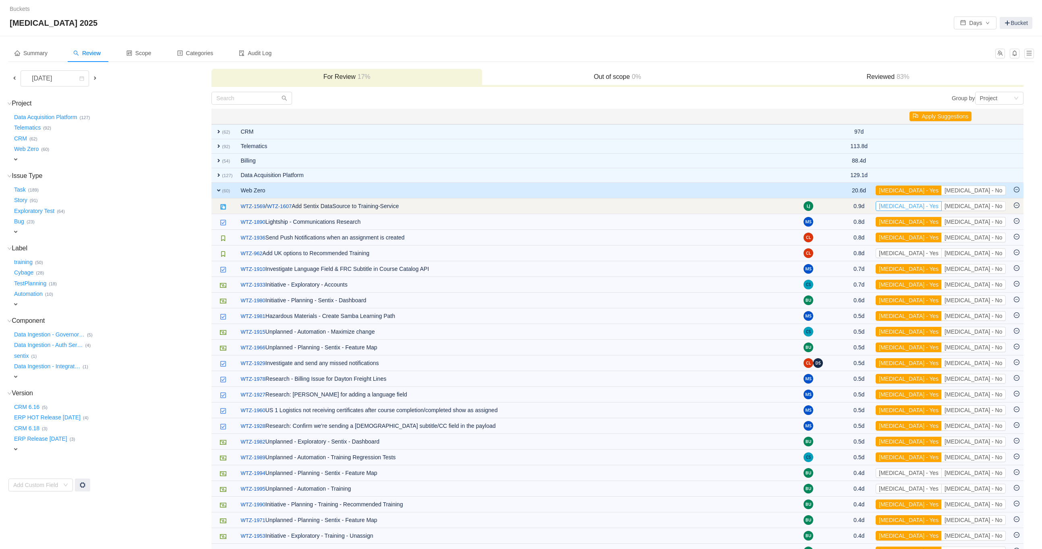
click at [941, 207] on button "[MEDICAL_DATA] - Yes" at bounding box center [908, 206] width 66 height 10
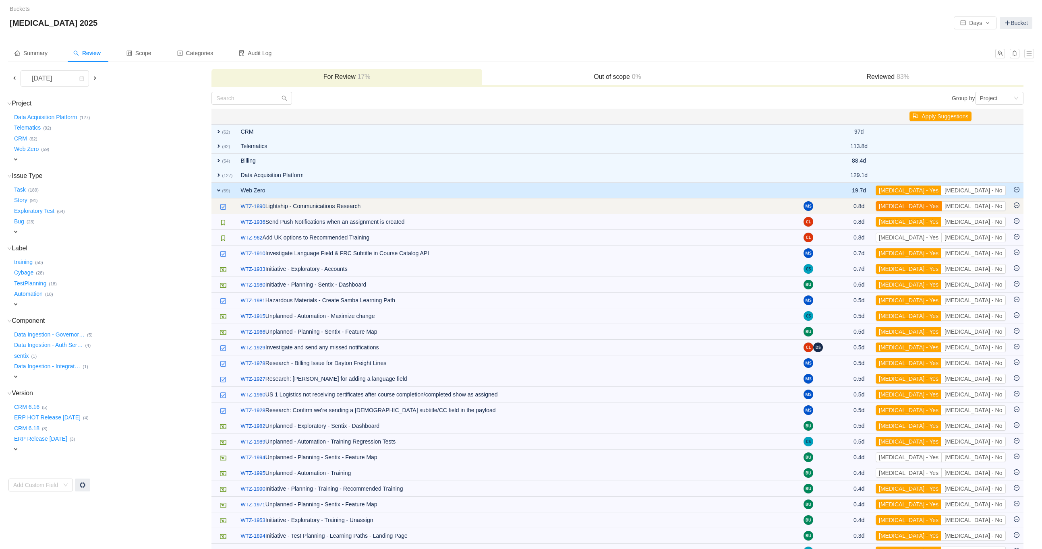
click at [941, 207] on button "[MEDICAL_DATA] - Yes" at bounding box center [908, 206] width 66 height 10
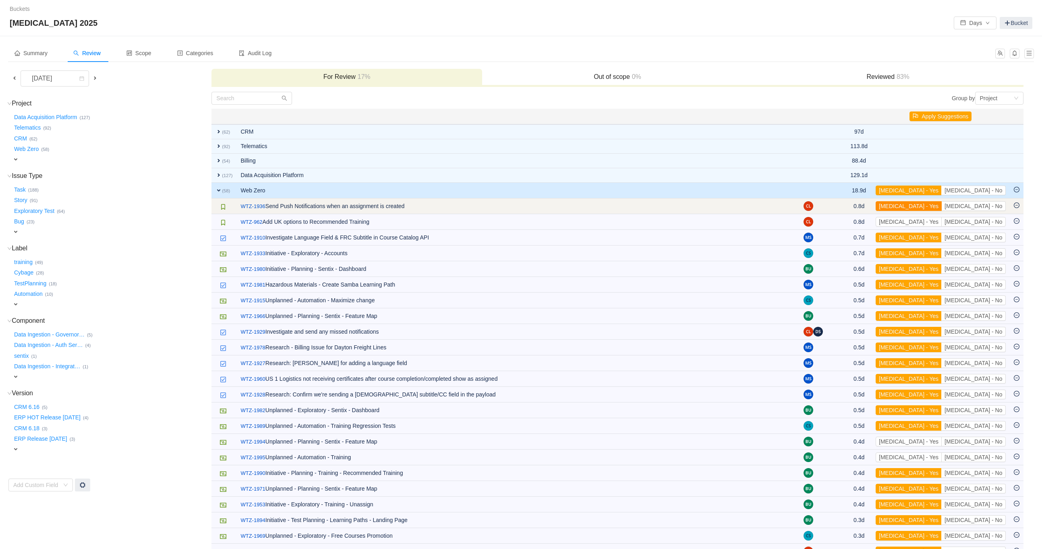
click at [941, 203] on button "[MEDICAL_DATA] - Yes" at bounding box center [908, 206] width 66 height 10
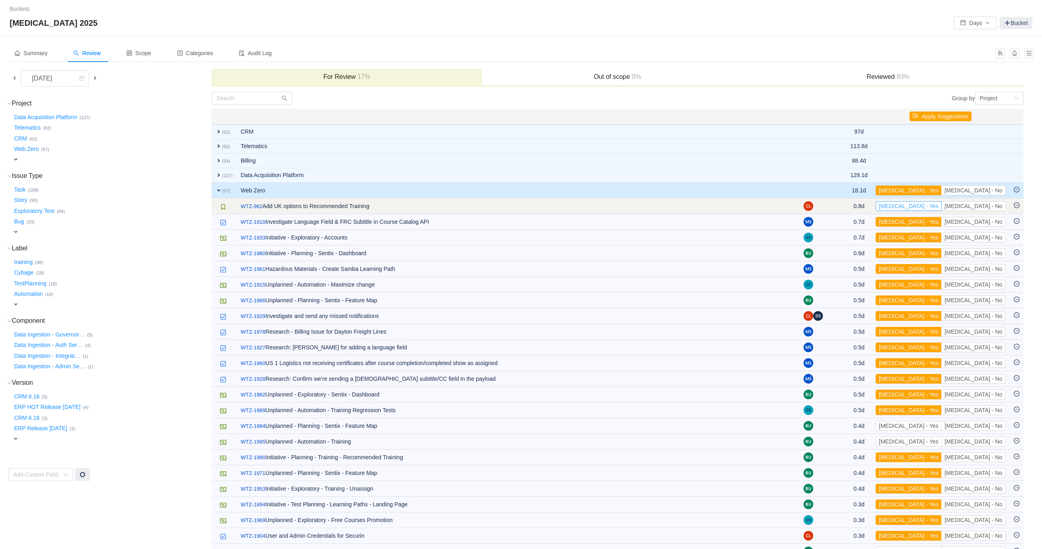
click at [941, 205] on button "[MEDICAL_DATA] - Yes" at bounding box center [908, 206] width 66 height 10
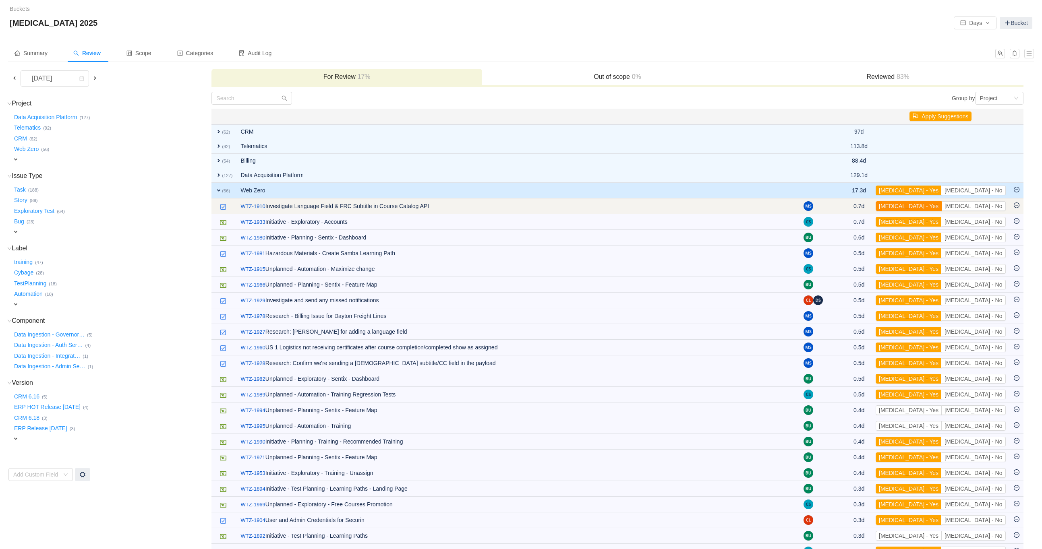
click at [941, 203] on button "[MEDICAL_DATA] - Yes" at bounding box center [908, 206] width 66 height 10
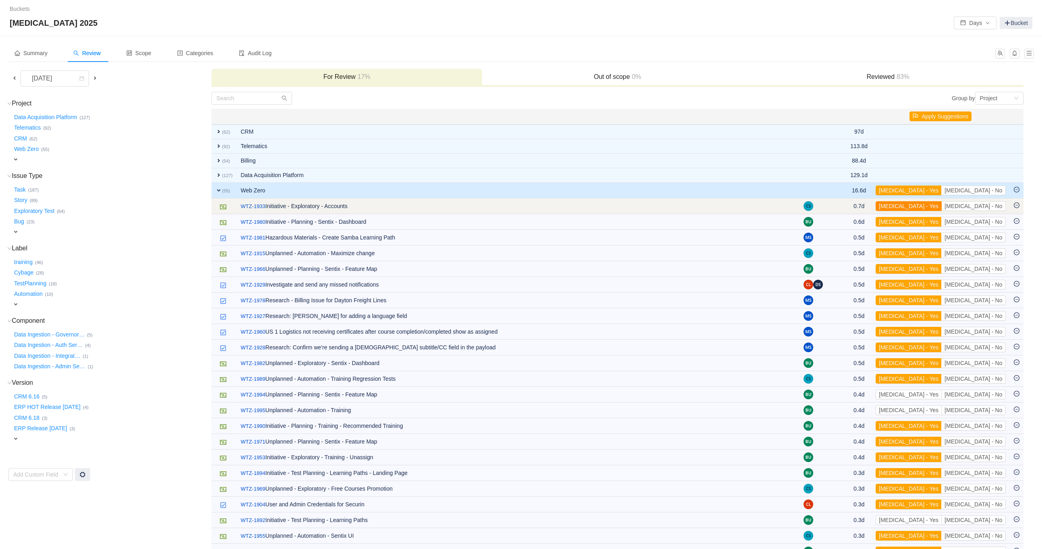
click at [941, 205] on button "[MEDICAL_DATA] - Yes" at bounding box center [908, 206] width 66 height 10
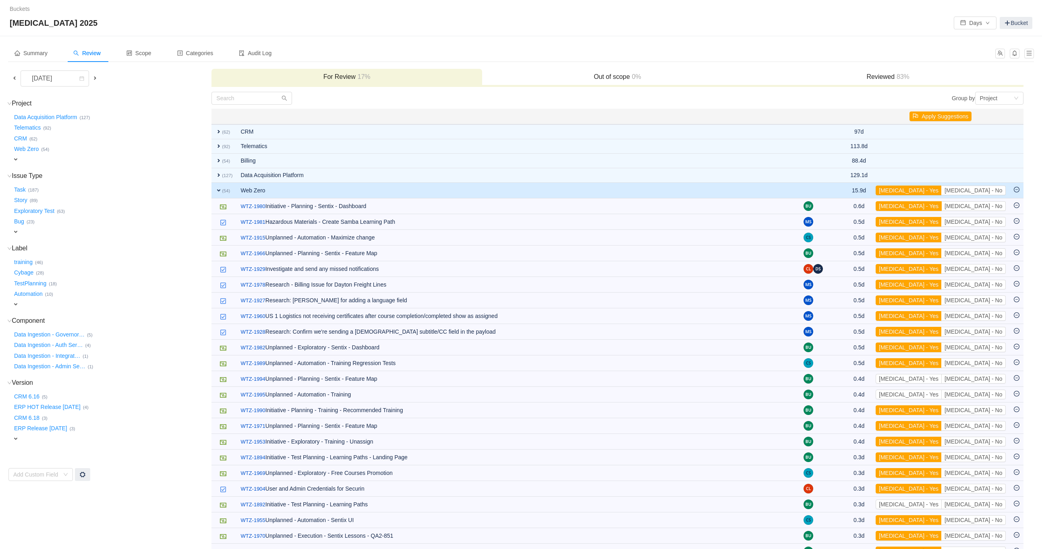
click at [941, 205] on button "[MEDICAL_DATA] - Yes" at bounding box center [908, 206] width 66 height 10
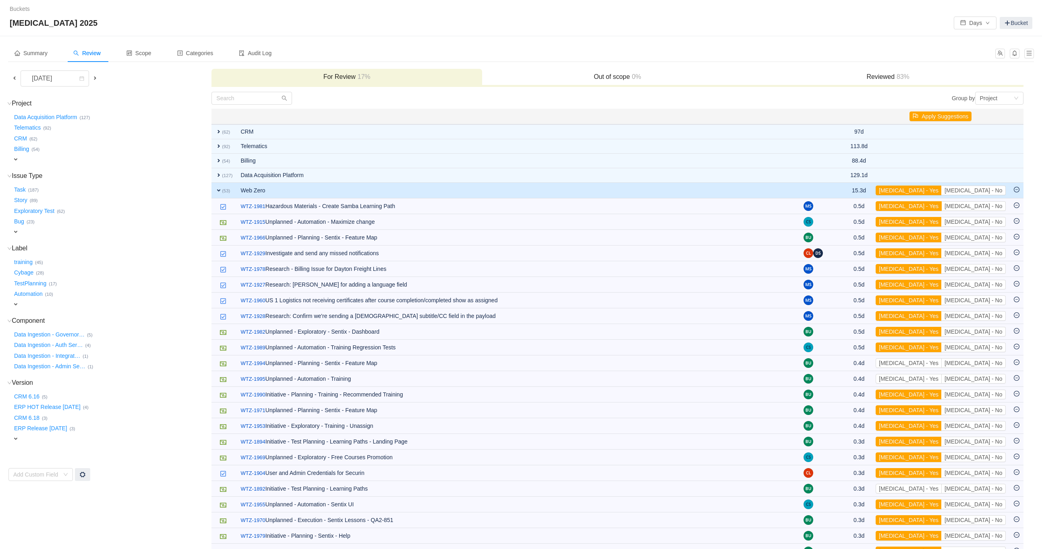
click at [941, 205] on button "[MEDICAL_DATA] - Yes" at bounding box center [908, 206] width 66 height 10
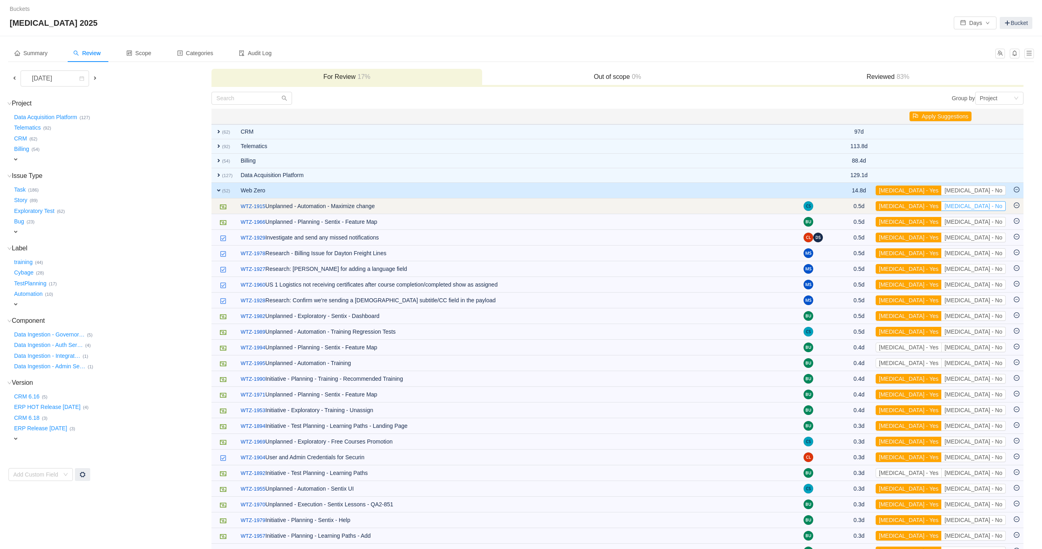
click at [980, 205] on button "[MEDICAL_DATA] - No" at bounding box center [973, 206] width 64 height 10
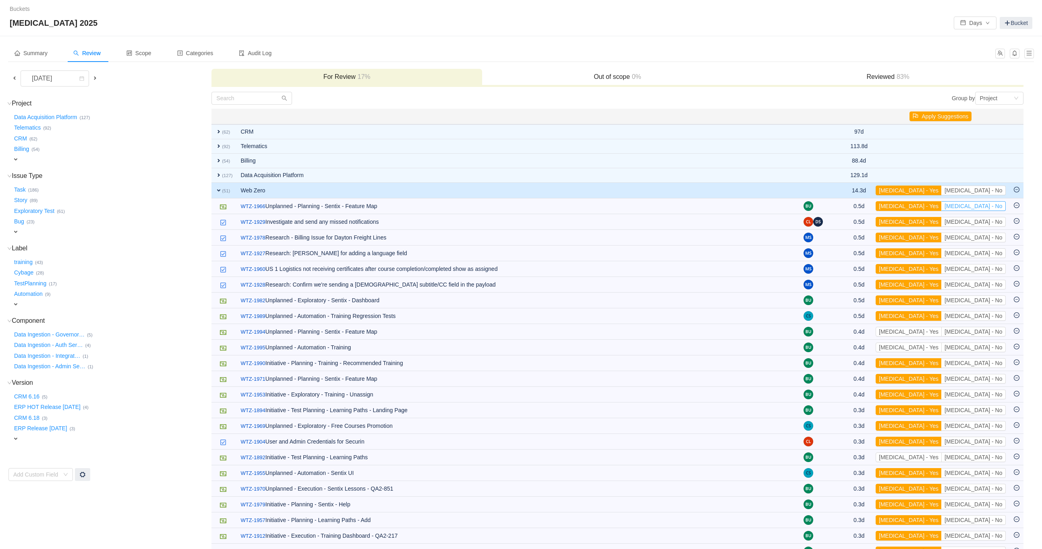
click at [980, 205] on button "[MEDICAL_DATA] - No" at bounding box center [973, 206] width 64 height 10
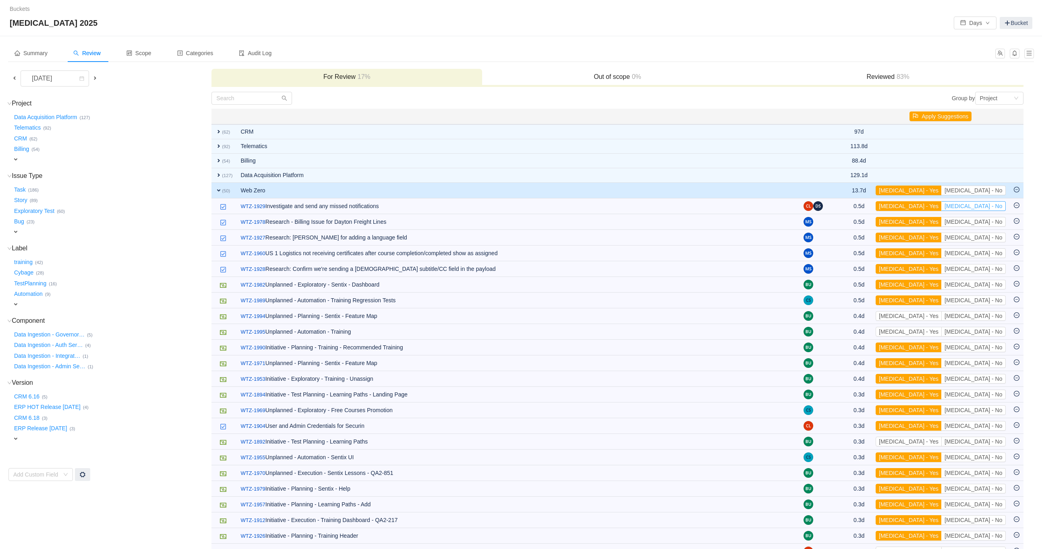
click at [980, 205] on button "[MEDICAL_DATA] - No" at bounding box center [973, 206] width 64 height 10
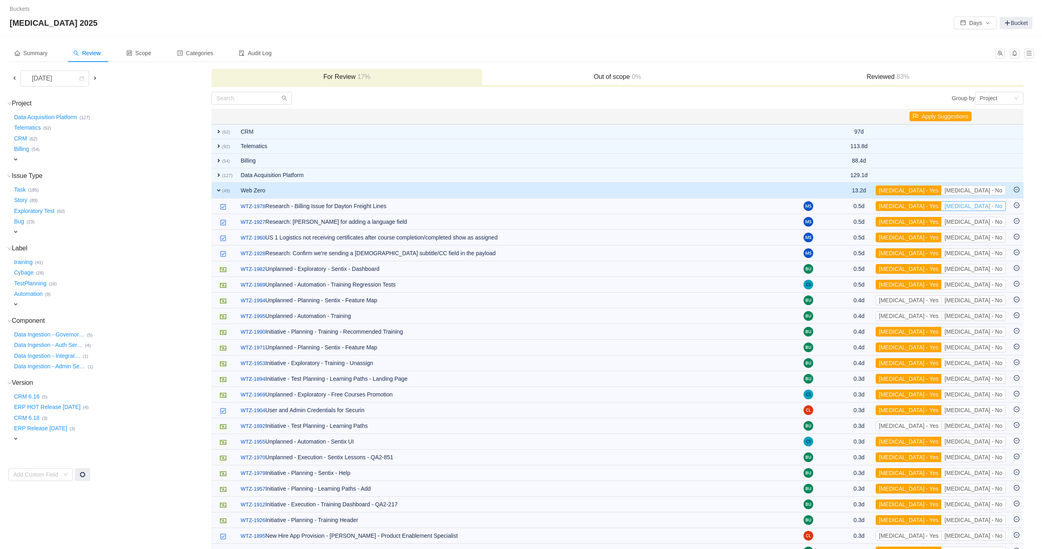
click at [980, 205] on button "[MEDICAL_DATA] - No" at bounding box center [973, 206] width 64 height 10
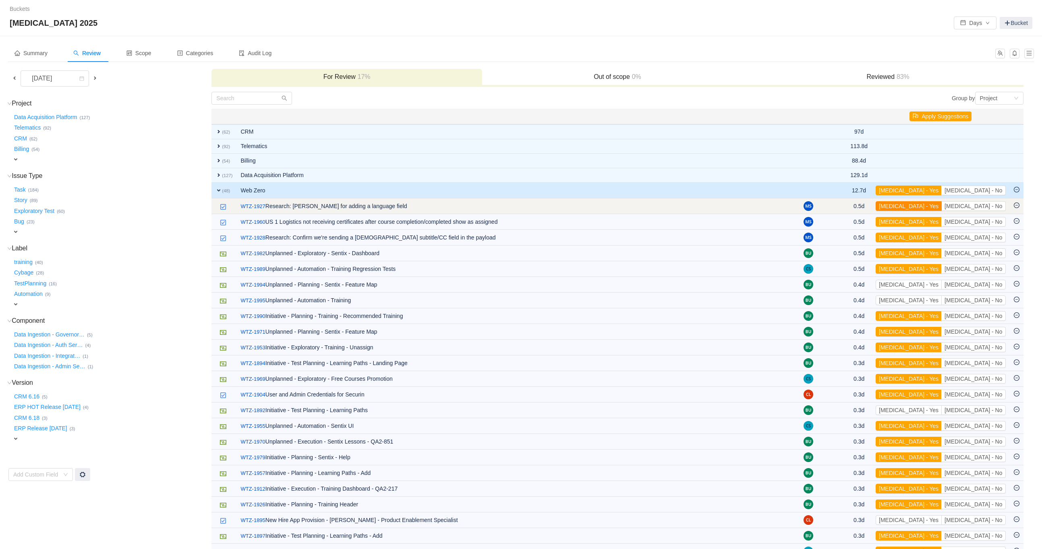
click at [941, 205] on button "[MEDICAL_DATA] - Yes" at bounding box center [908, 206] width 66 height 10
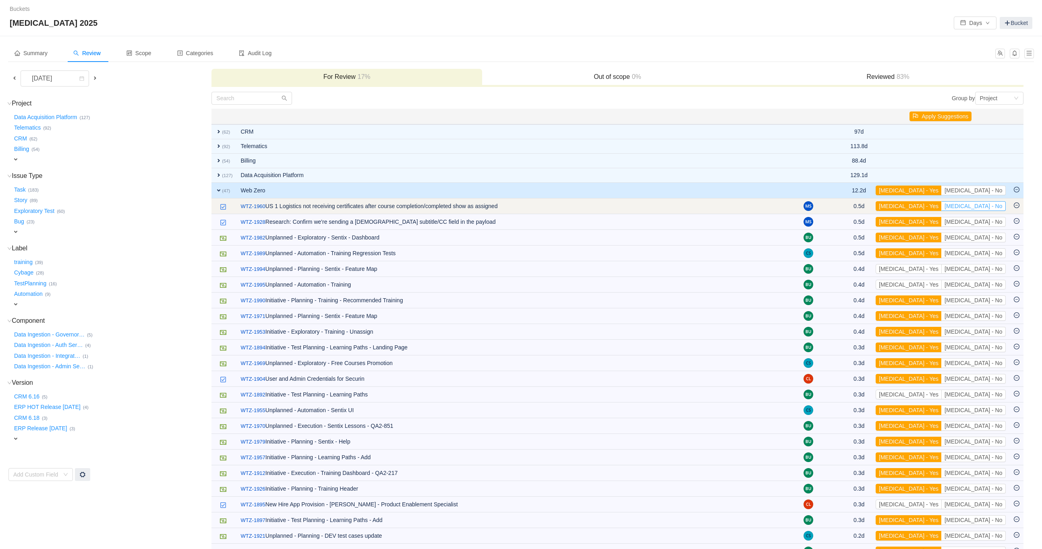
click at [986, 203] on button "[MEDICAL_DATA] - No" at bounding box center [973, 206] width 64 height 10
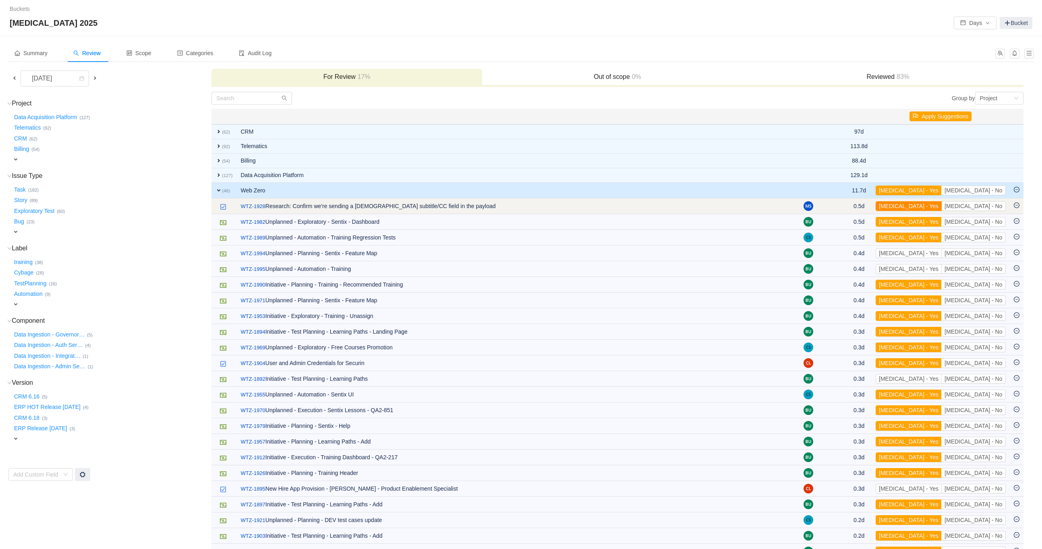
click at [941, 202] on button "[MEDICAL_DATA] - Yes" at bounding box center [908, 206] width 66 height 10
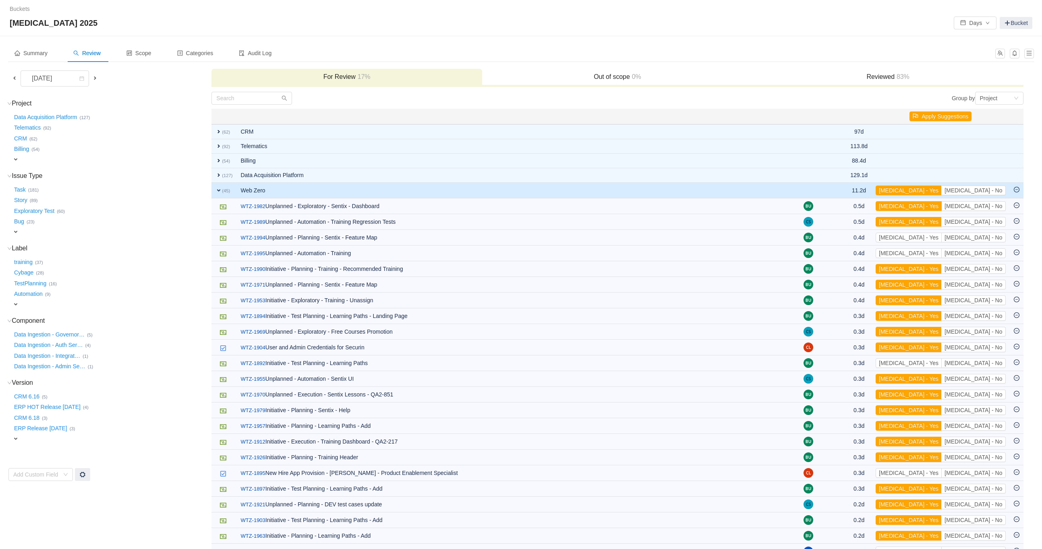
click at [941, 202] on button "[MEDICAL_DATA] - Yes" at bounding box center [908, 206] width 66 height 10
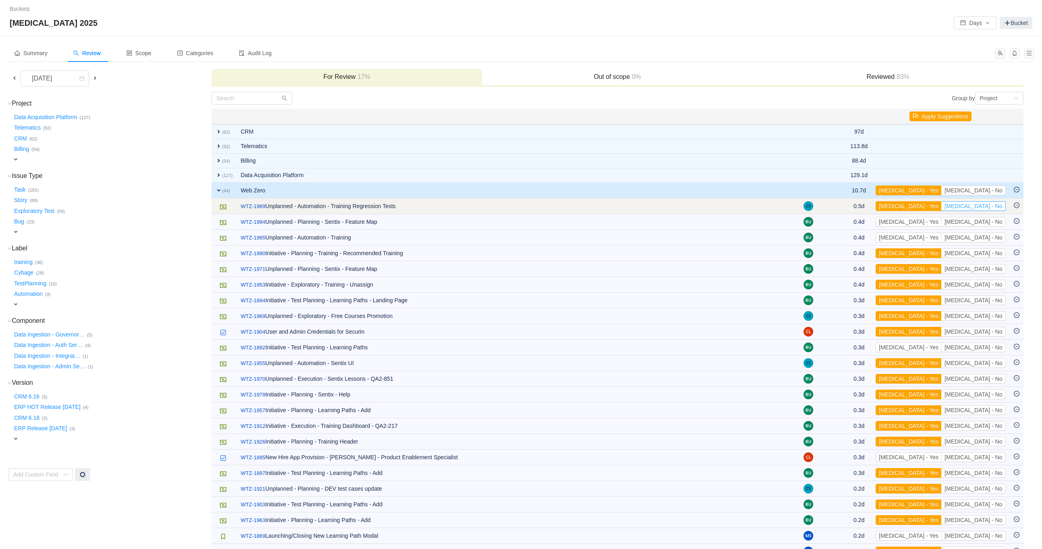
click at [982, 205] on button "[MEDICAL_DATA] - No" at bounding box center [973, 206] width 64 height 10
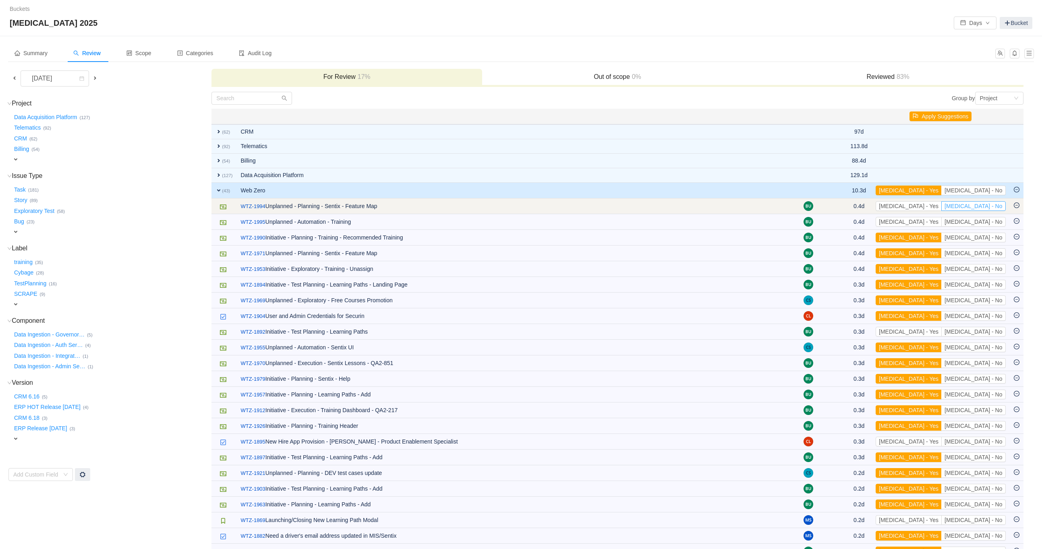
click at [988, 203] on button "[MEDICAL_DATA] - No" at bounding box center [973, 206] width 64 height 10
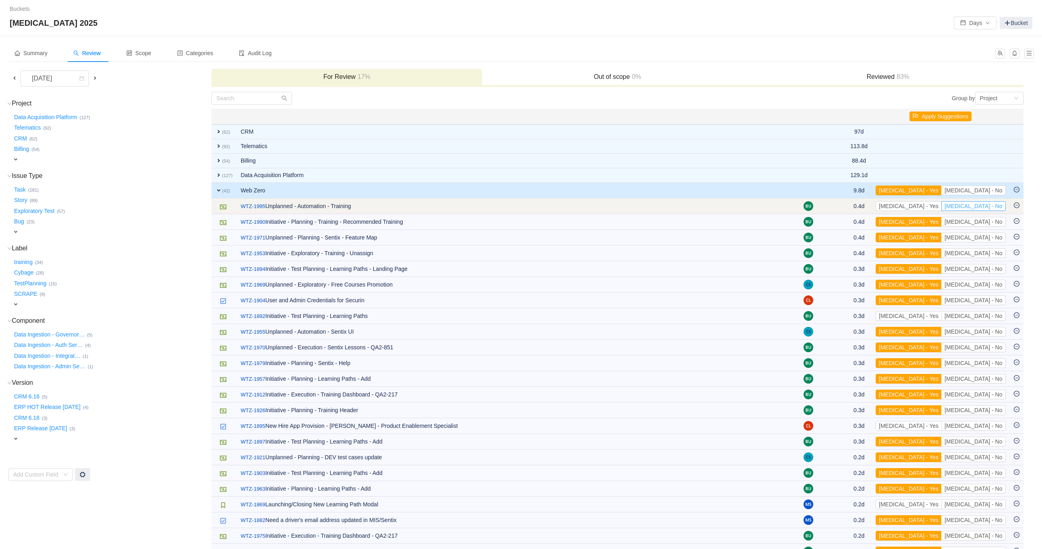
click at [989, 205] on button "[MEDICAL_DATA] - No" at bounding box center [973, 206] width 64 height 10
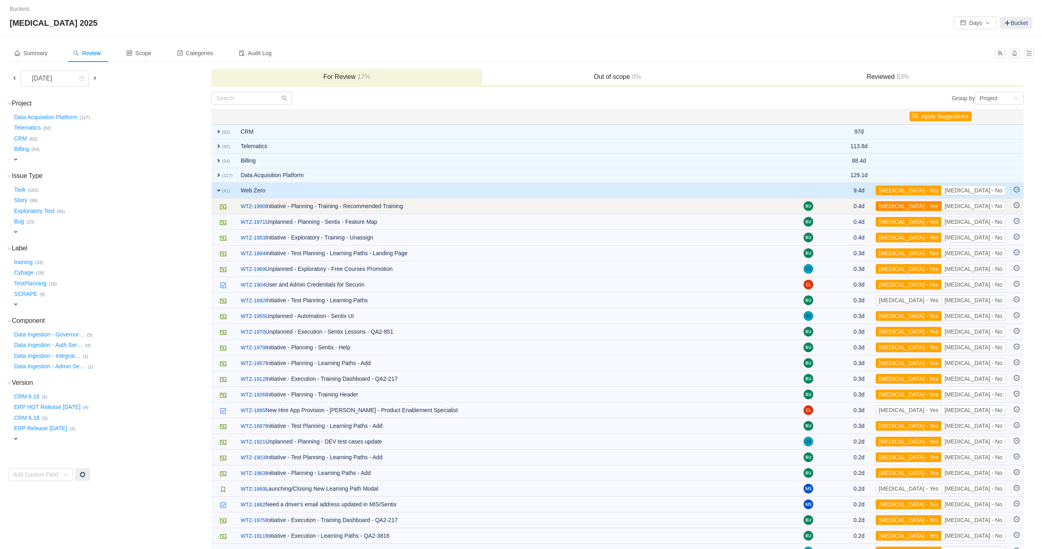
click at [941, 206] on button "[MEDICAL_DATA] - Yes" at bounding box center [908, 206] width 66 height 10
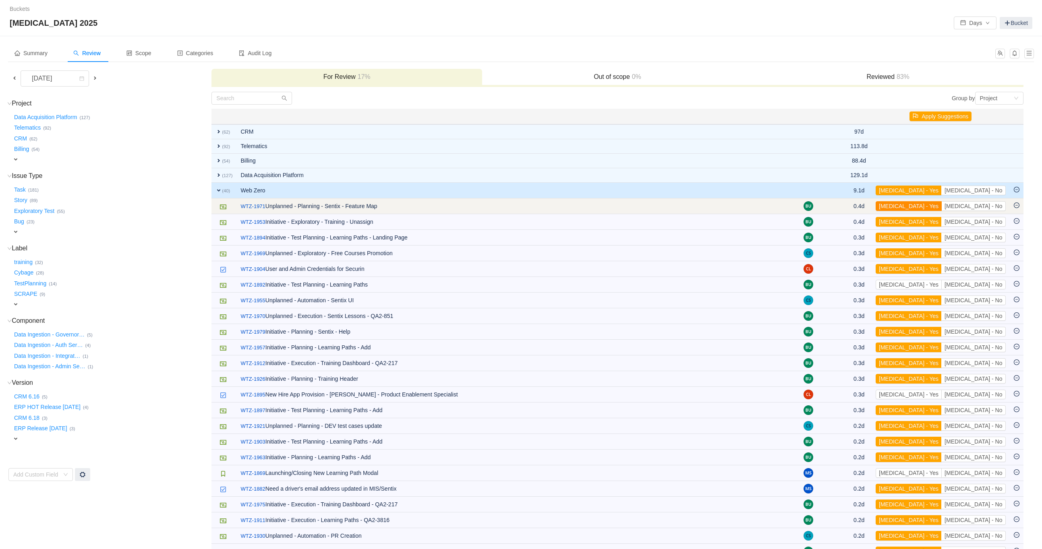
click at [941, 204] on button "[MEDICAL_DATA] - Yes" at bounding box center [908, 206] width 66 height 10
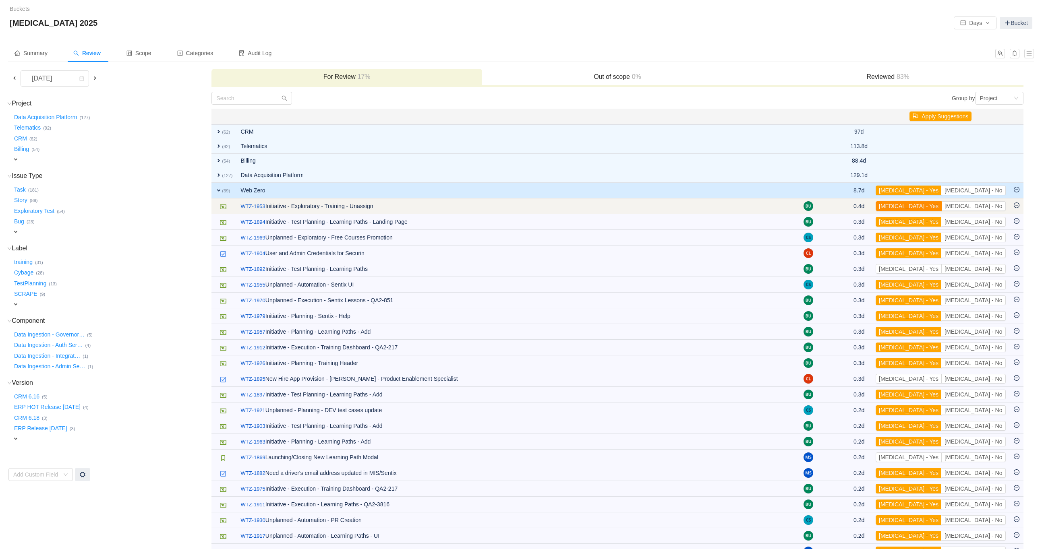
click at [941, 203] on button "[MEDICAL_DATA] - Yes" at bounding box center [908, 206] width 66 height 10
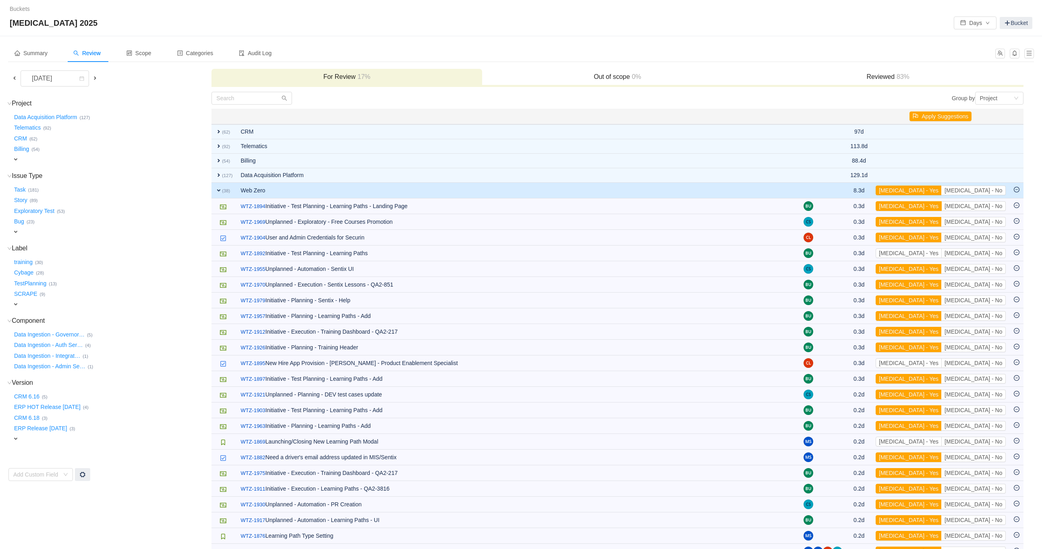
click at [941, 203] on button "[MEDICAL_DATA] - Yes" at bounding box center [908, 206] width 66 height 10
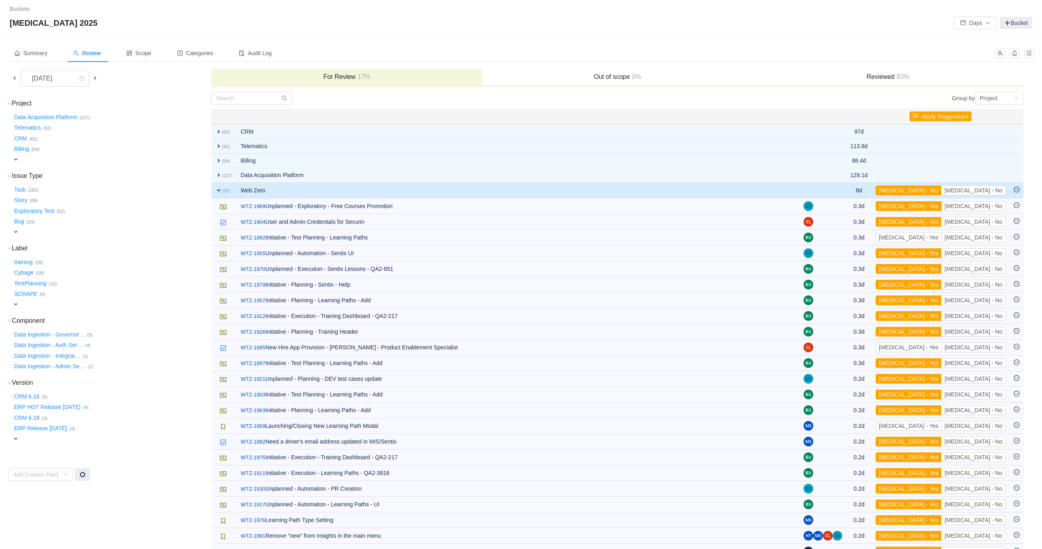
click at [941, 203] on button "[MEDICAL_DATA] - Yes" at bounding box center [908, 206] width 66 height 10
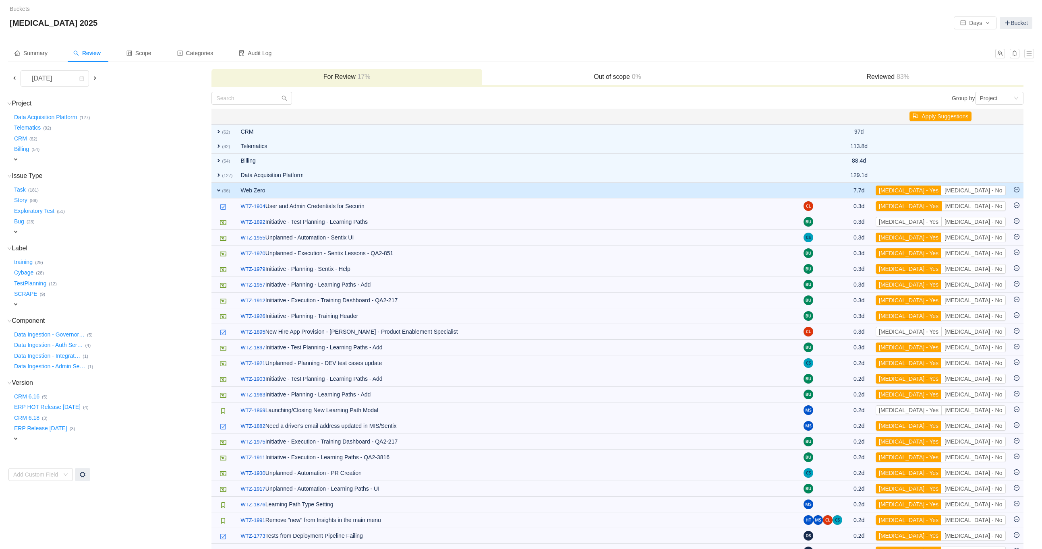
click at [941, 203] on button "[MEDICAL_DATA] - Yes" at bounding box center [908, 206] width 66 height 10
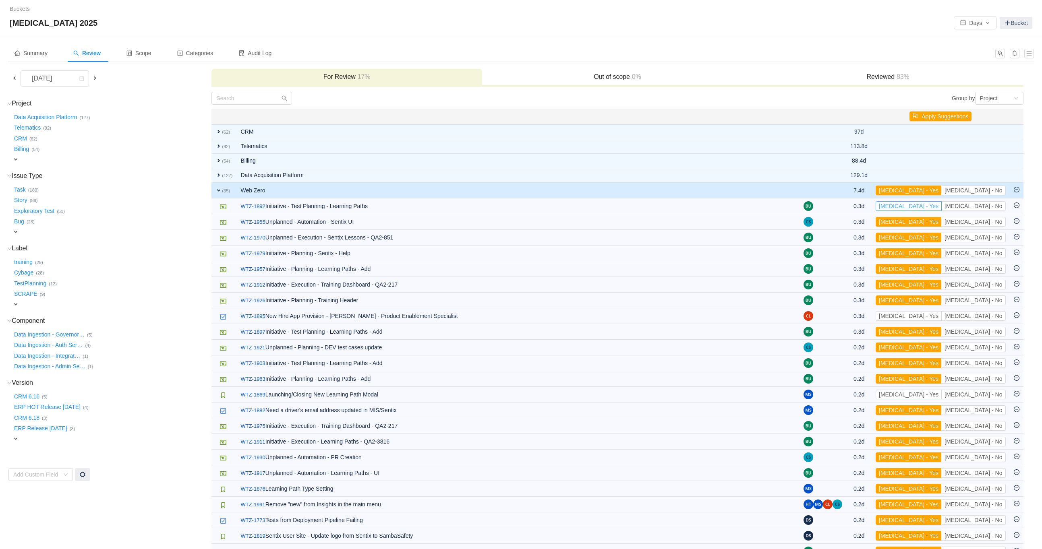
click at [941, 203] on button "[MEDICAL_DATA] - Yes" at bounding box center [908, 206] width 66 height 10
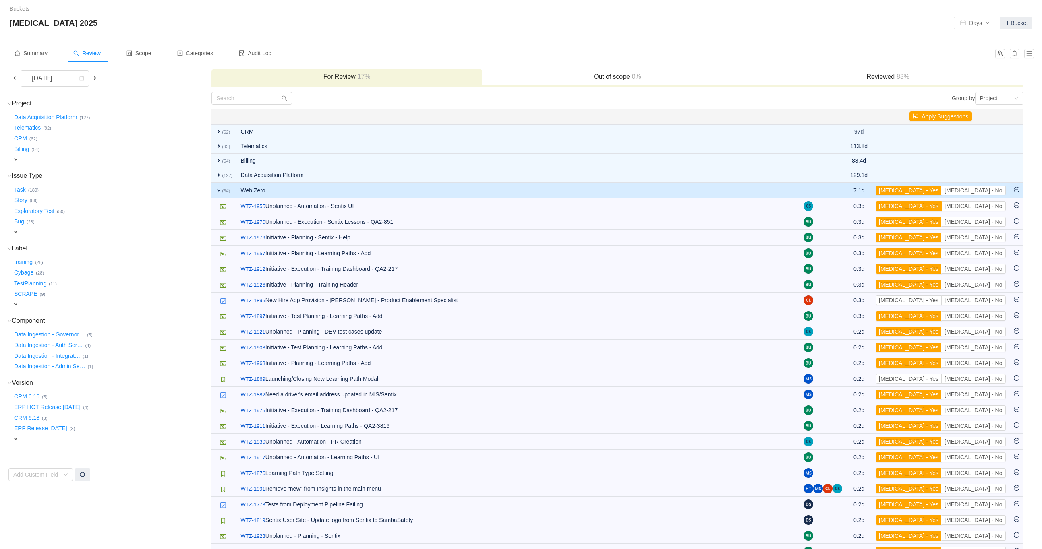
click at [941, 203] on button "[MEDICAL_DATA] - Yes" at bounding box center [908, 206] width 66 height 10
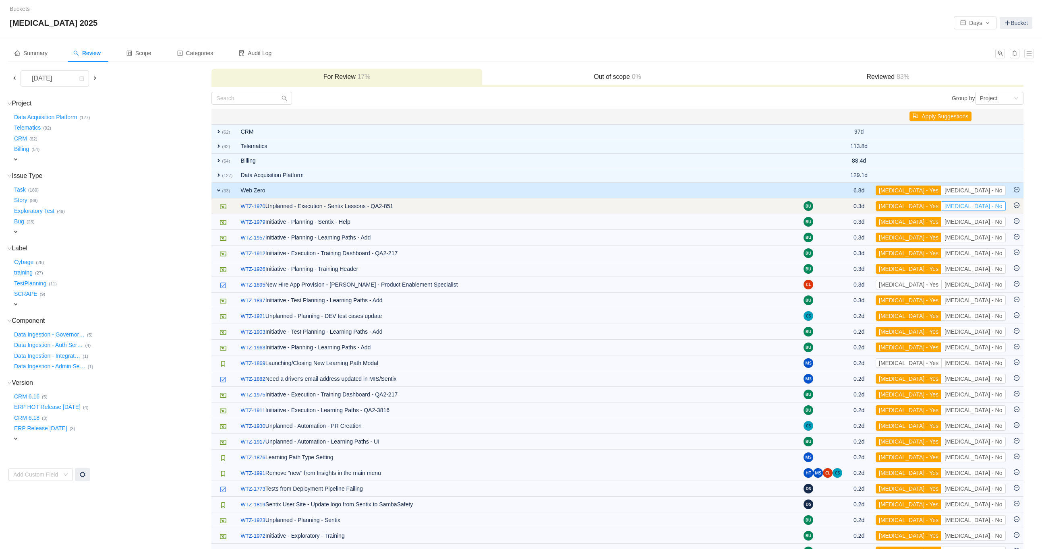
click at [984, 201] on button "[MEDICAL_DATA] - No" at bounding box center [973, 206] width 64 height 10
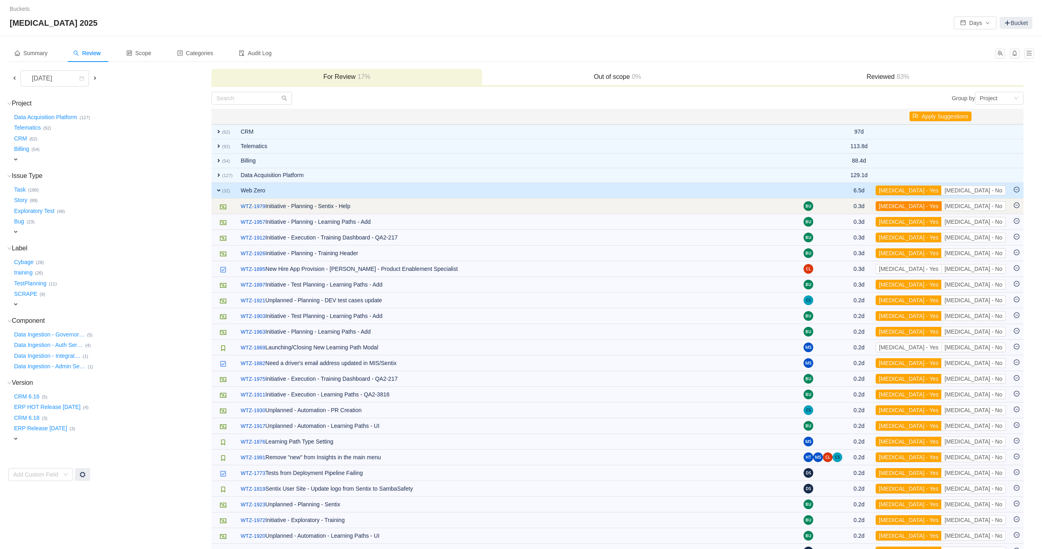
click at [941, 205] on button "[MEDICAL_DATA] - Yes" at bounding box center [908, 206] width 66 height 10
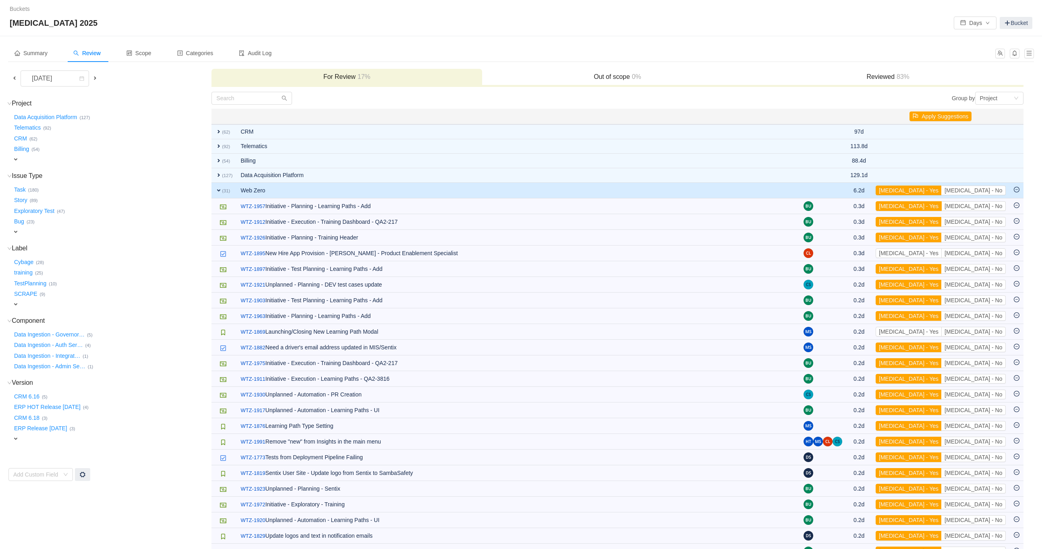
click at [941, 205] on button "[MEDICAL_DATA] - Yes" at bounding box center [908, 206] width 66 height 10
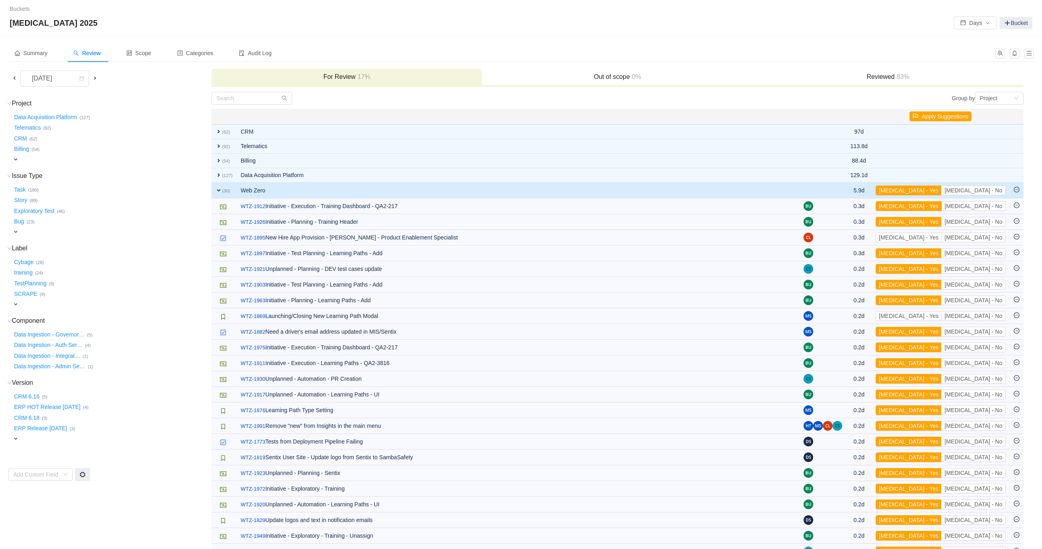
click at [941, 205] on button "[MEDICAL_DATA] - Yes" at bounding box center [908, 206] width 66 height 10
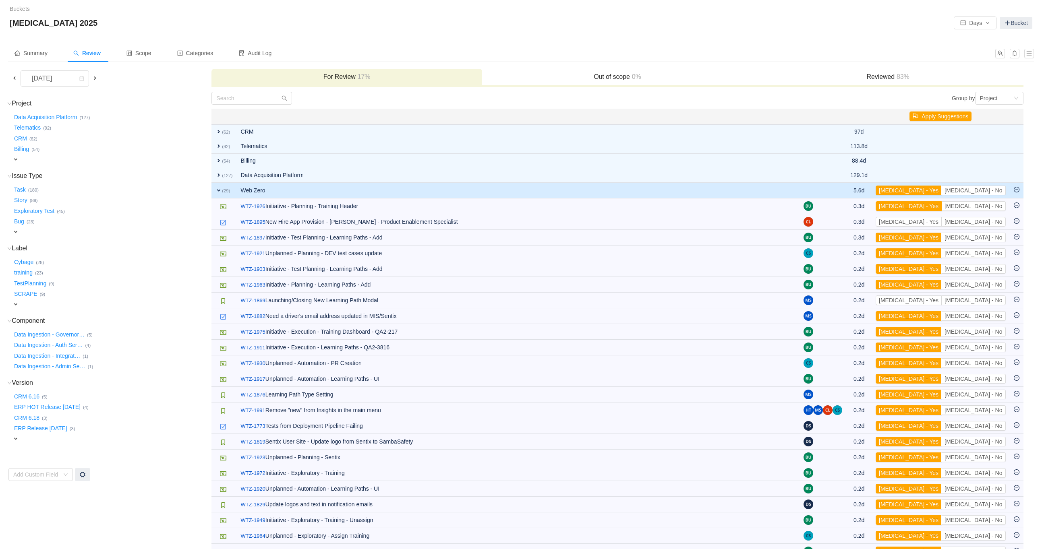
click at [941, 205] on button "[MEDICAL_DATA] - Yes" at bounding box center [908, 206] width 66 height 10
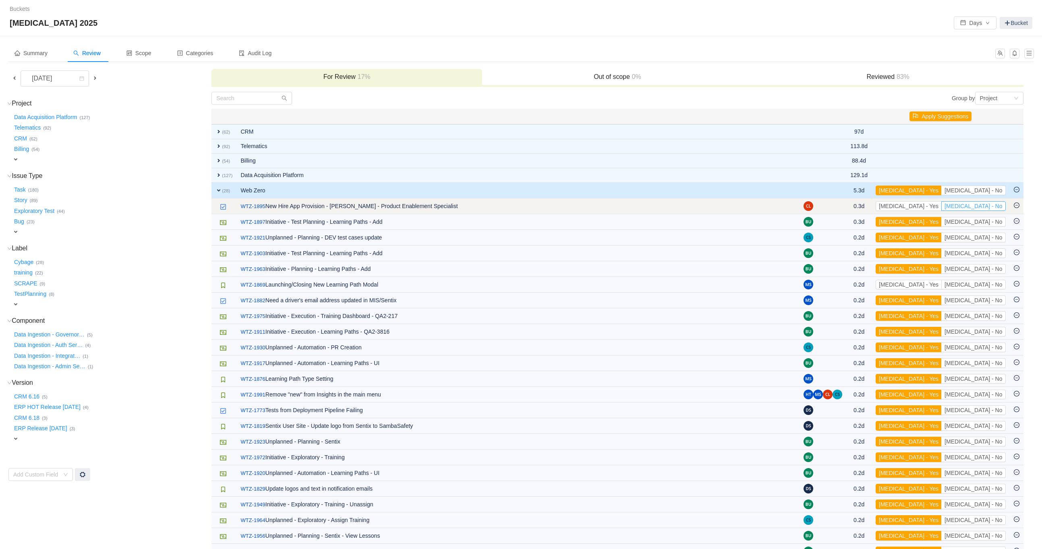
click at [984, 205] on button "[MEDICAL_DATA] - No" at bounding box center [973, 206] width 64 height 10
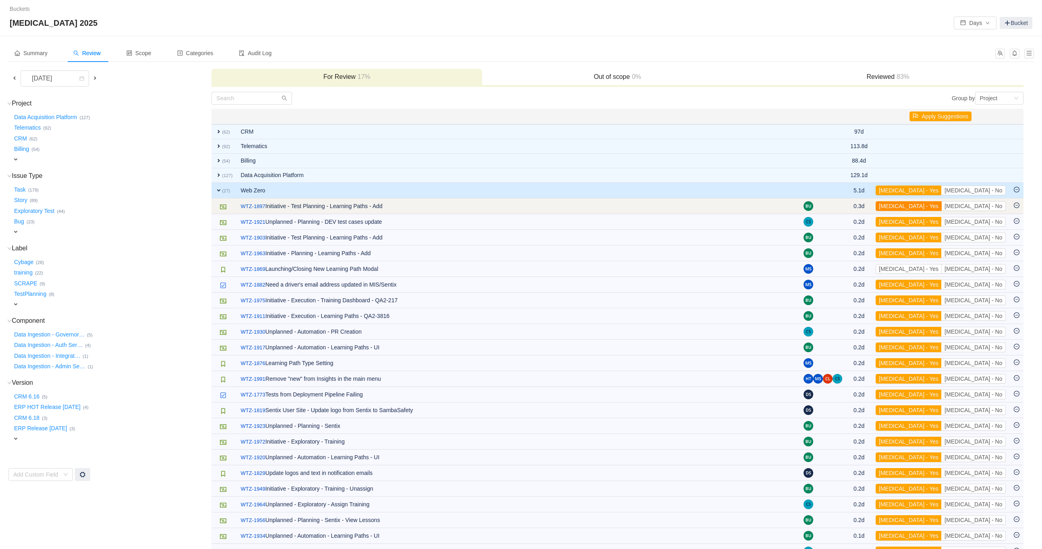
click at [941, 206] on button "[MEDICAL_DATA] - Yes" at bounding box center [908, 206] width 66 height 10
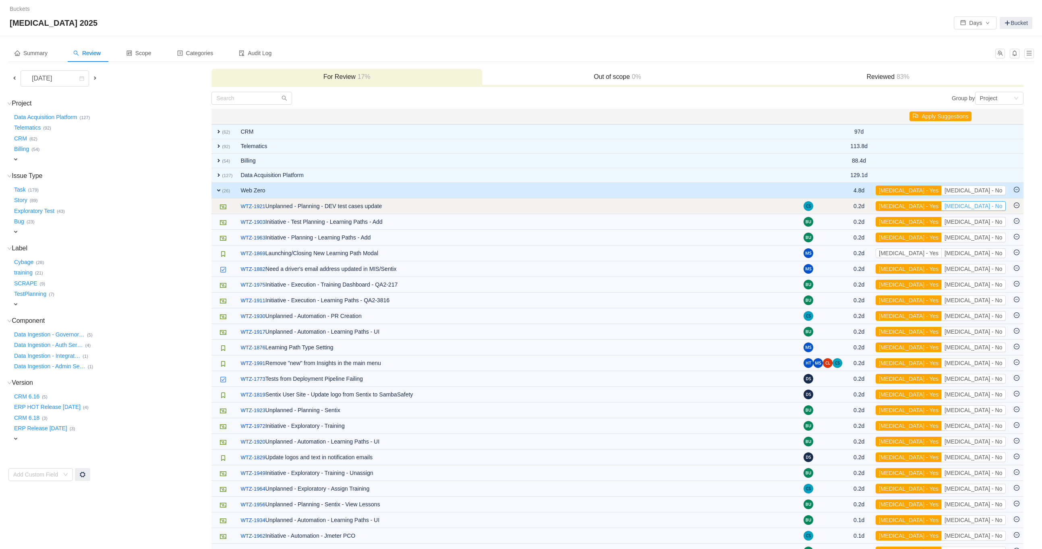
click at [988, 208] on button "[MEDICAL_DATA] - No" at bounding box center [973, 206] width 64 height 10
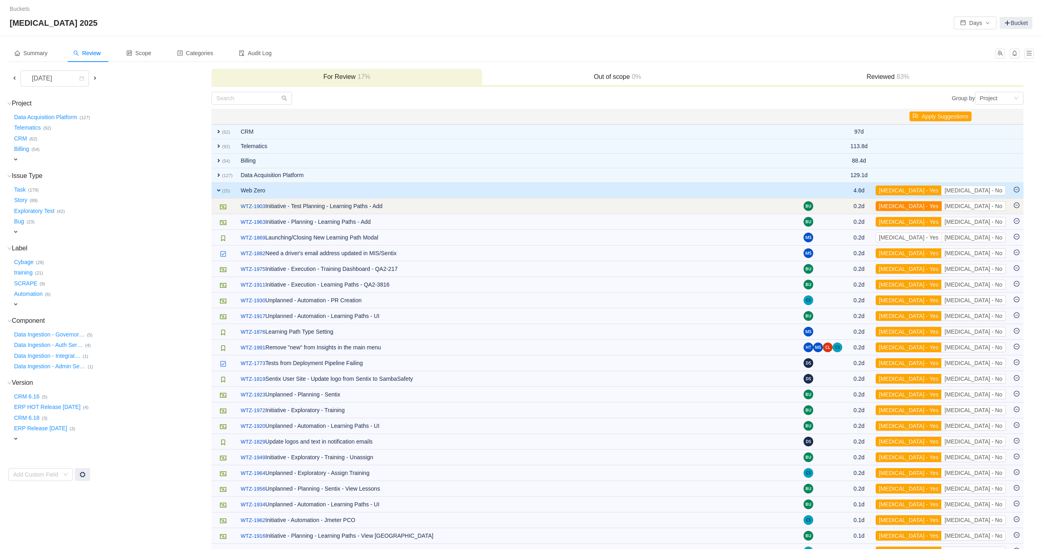
click at [941, 205] on button "[MEDICAL_DATA] - Yes" at bounding box center [908, 206] width 66 height 10
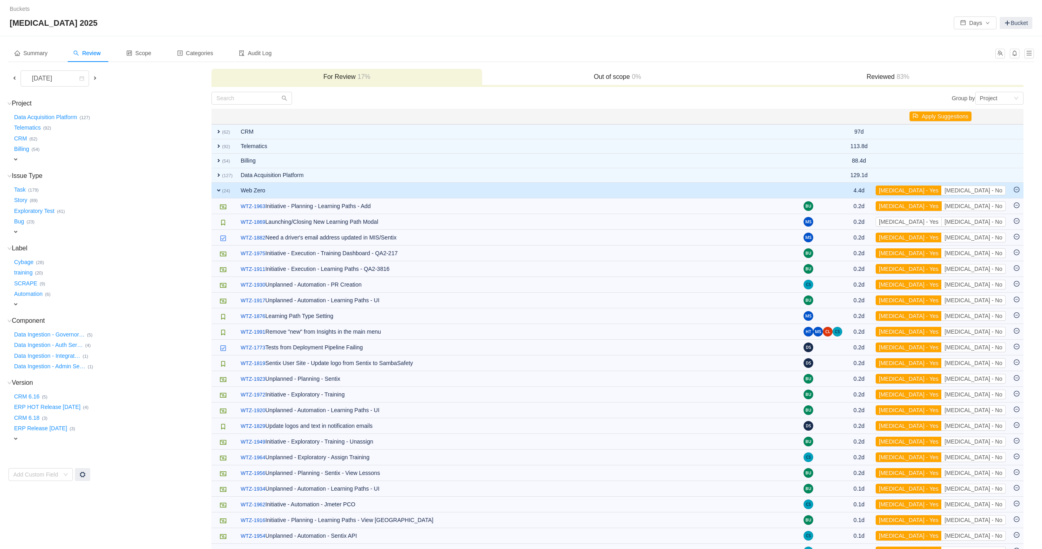
click at [941, 205] on button "[MEDICAL_DATA] - Yes" at bounding box center [908, 206] width 66 height 10
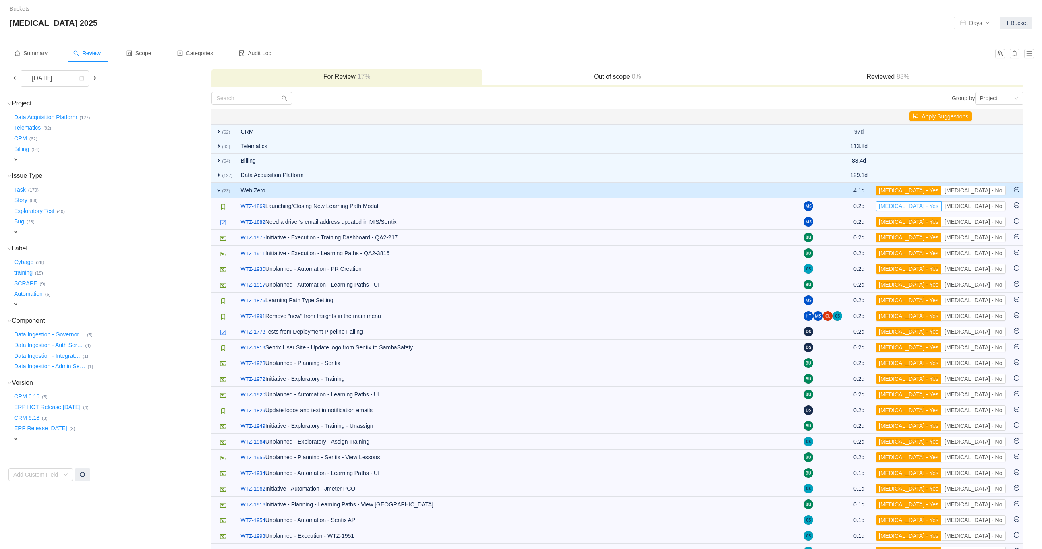
click at [941, 205] on button "[MEDICAL_DATA] - Yes" at bounding box center [908, 206] width 66 height 10
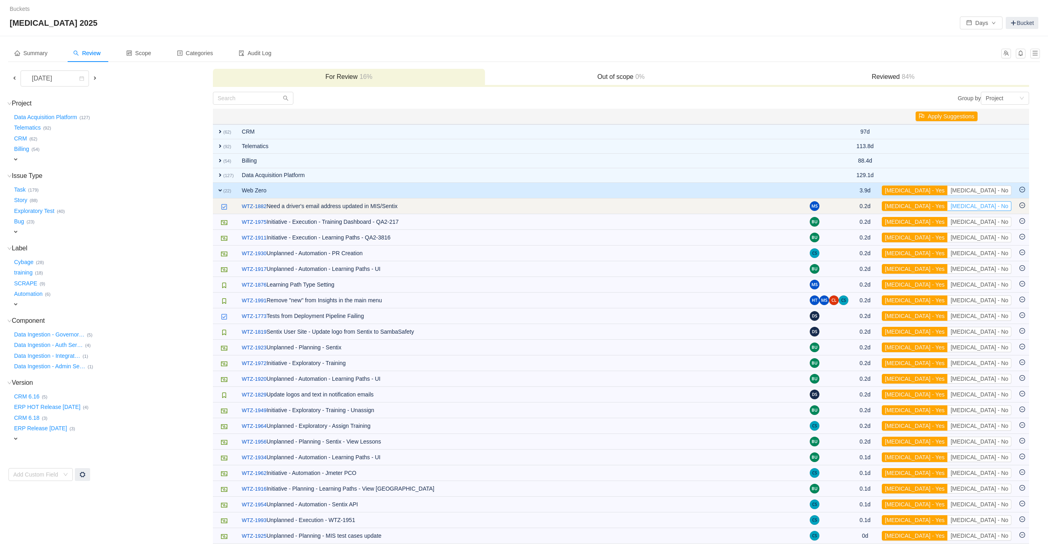
click at [986, 203] on button "[MEDICAL_DATA] - No" at bounding box center [980, 206] width 64 height 10
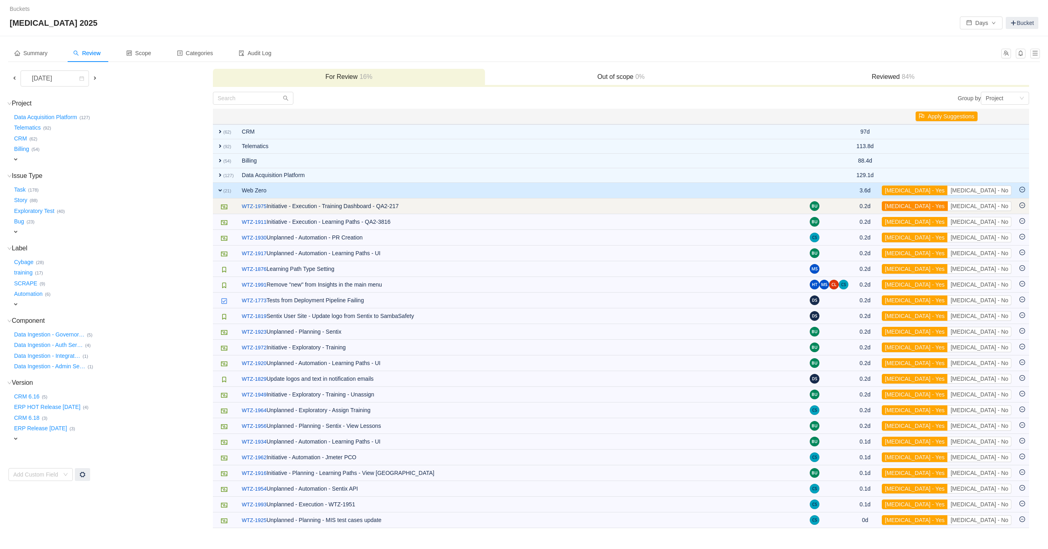
click at [948, 205] on button "[MEDICAL_DATA] - Yes" at bounding box center [915, 206] width 66 height 10
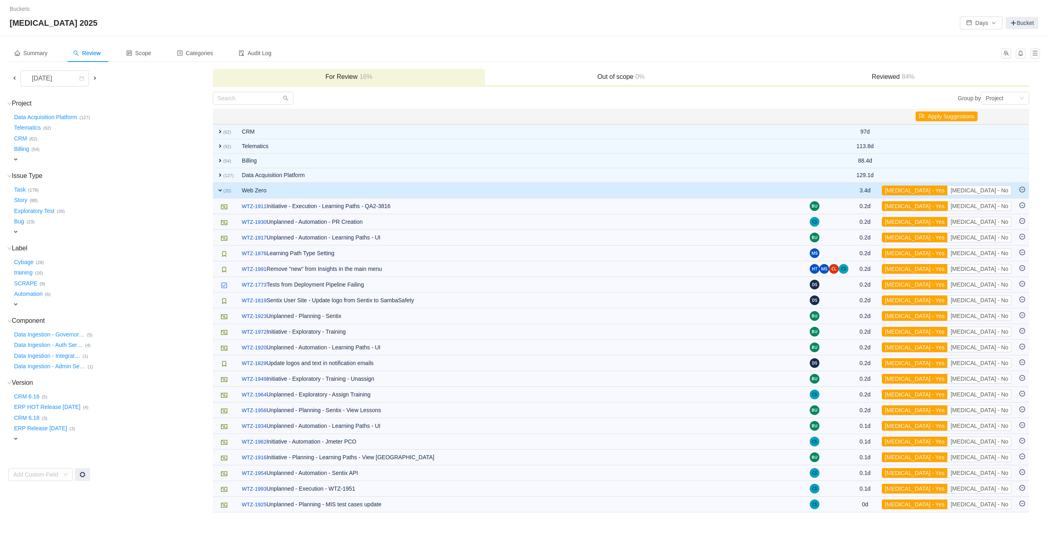
click at [948, 205] on button "[MEDICAL_DATA] - Yes" at bounding box center [915, 206] width 66 height 10
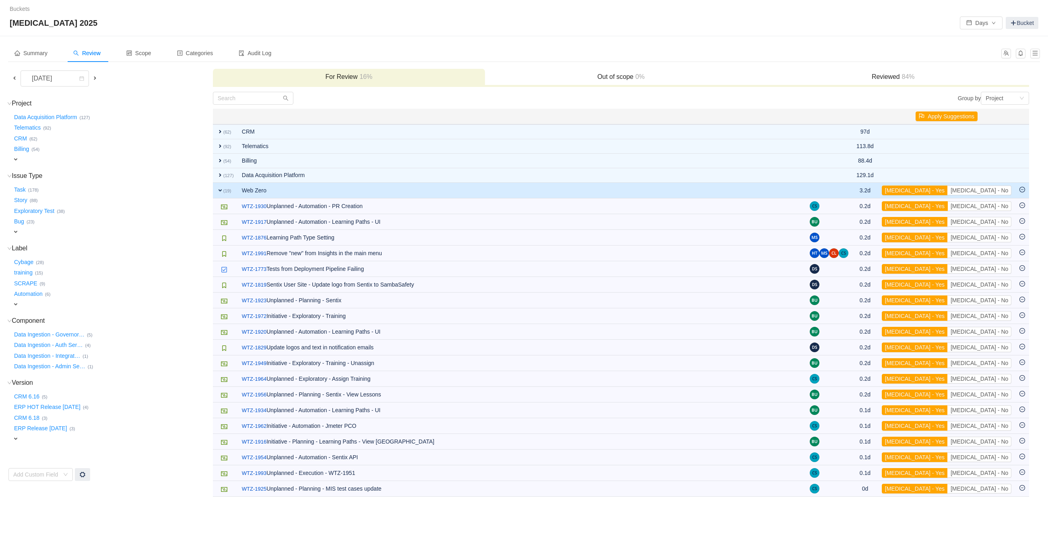
click at [948, 205] on button "[MEDICAL_DATA] - Yes" at bounding box center [915, 206] width 66 height 10
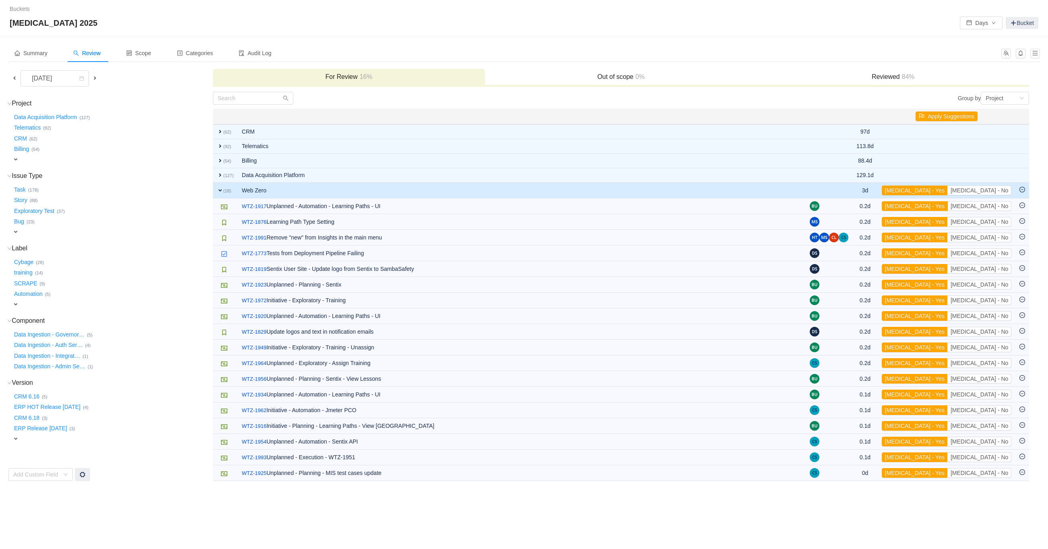
click at [948, 205] on button "[MEDICAL_DATA] - Yes" at bounding box center [915, 206] width 66 height 10
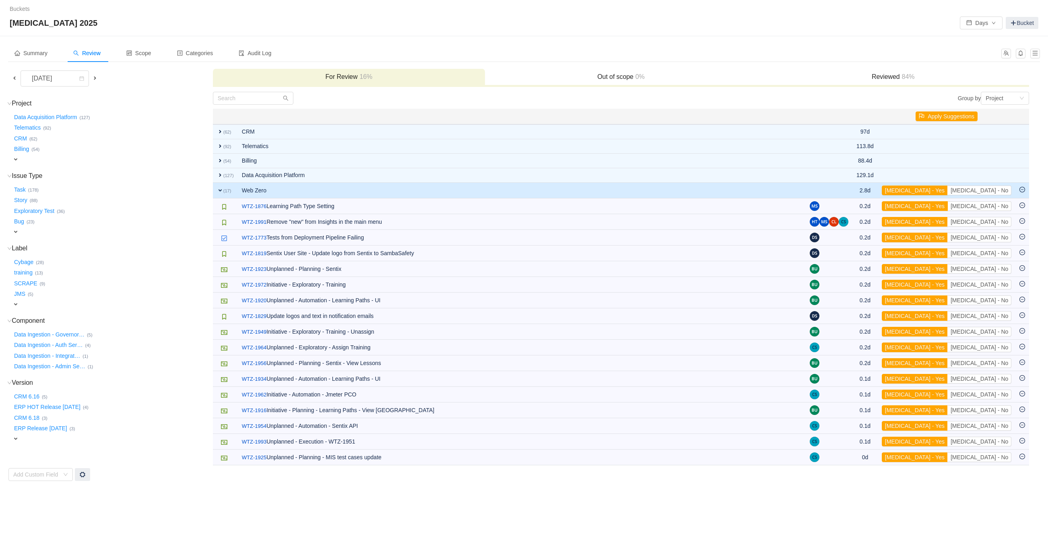
click at [948, 205] on button "[MEDICAL_DATA] - Yes" at bounding box center [915, 206] width 66 height 10
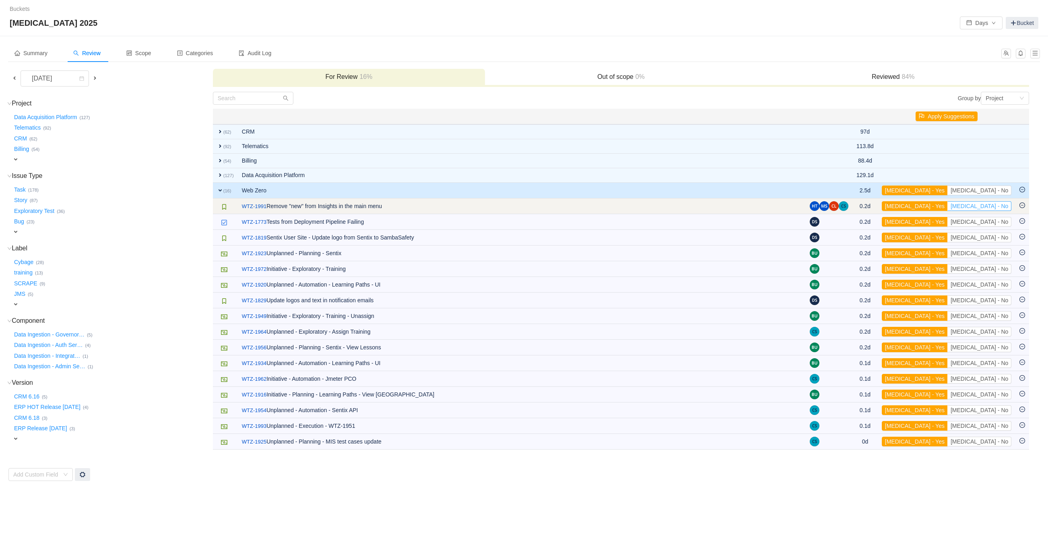
click at [988, 205] on button "[MEDICAL_DATA] - No" at bounding box center [980, 206] width 64 height 10
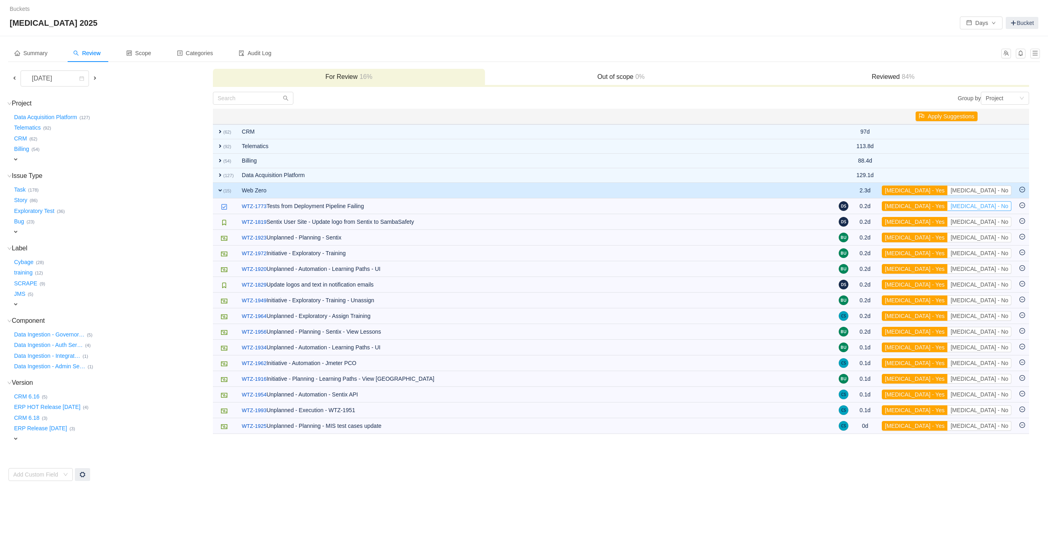
click at [988, 205] on button "[MEDICAL_DATA] - No" at bounding box center [980, 206] width 64 height 10
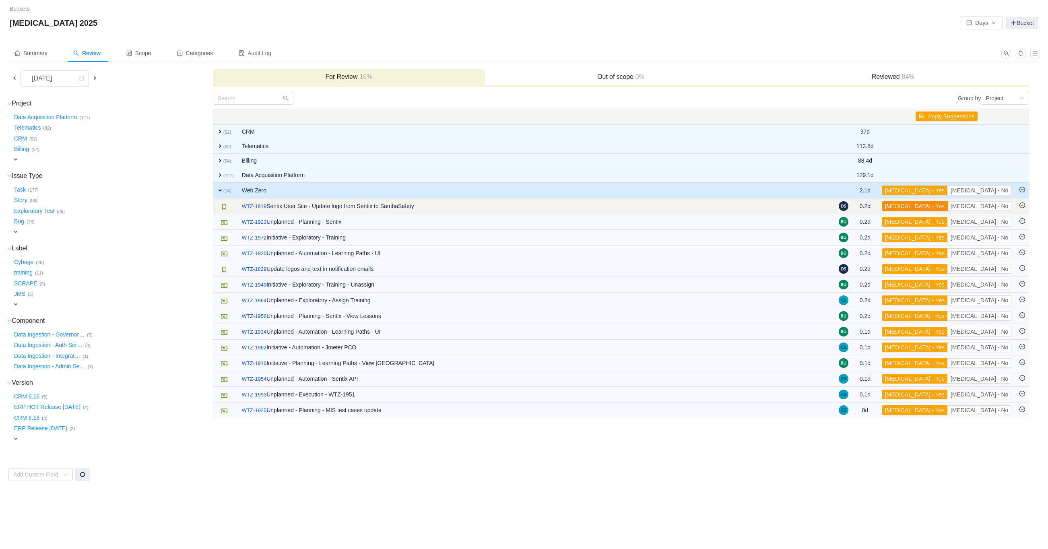
click at [948, 204] on button "[MEDICAL_DATA] - Yes" at bounding box center [915, 206] width 66 height 10
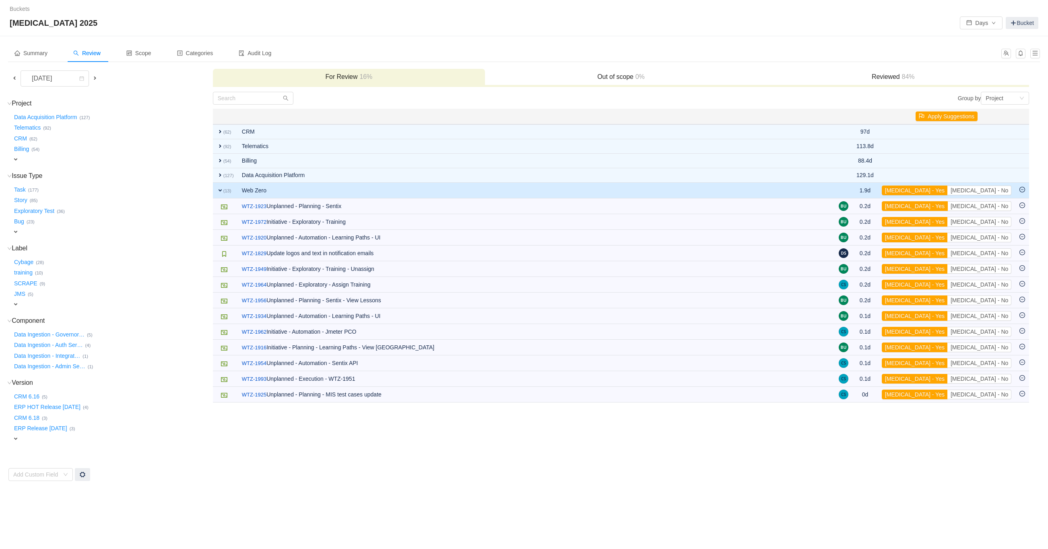
click at [948, 204] on button "[MEDICAL_DATA] - Yes" at bounding box center [915, 206] width 66 height 10
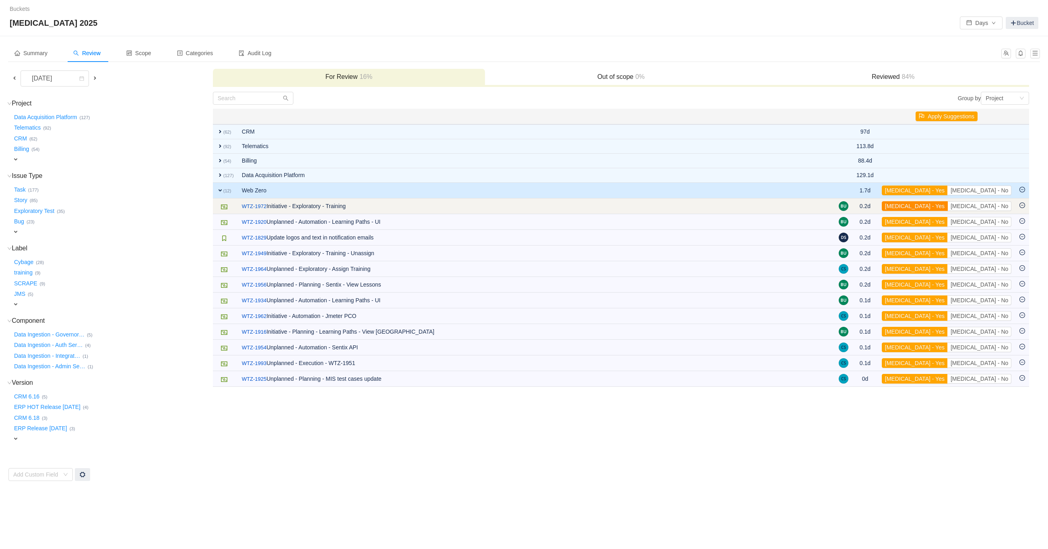
click at [948, 206] on button "[MEDICAL_DATA] - Yes" at bounding box center [915, 206] width 66 height 10
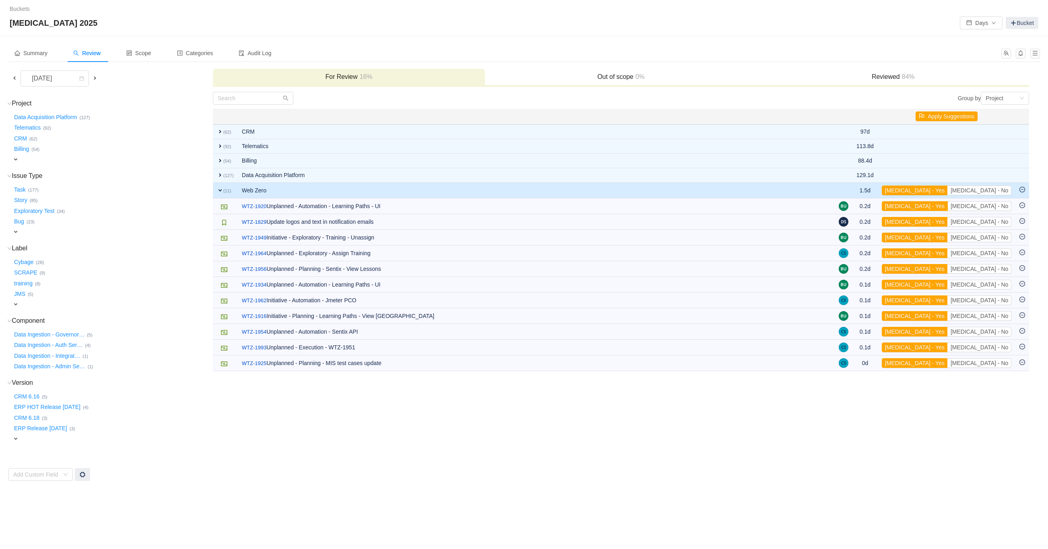
click at [948, 206] on button "[MEDICAL_DATA] - Yes" at bounding box center [915, 206] width 66 height 10
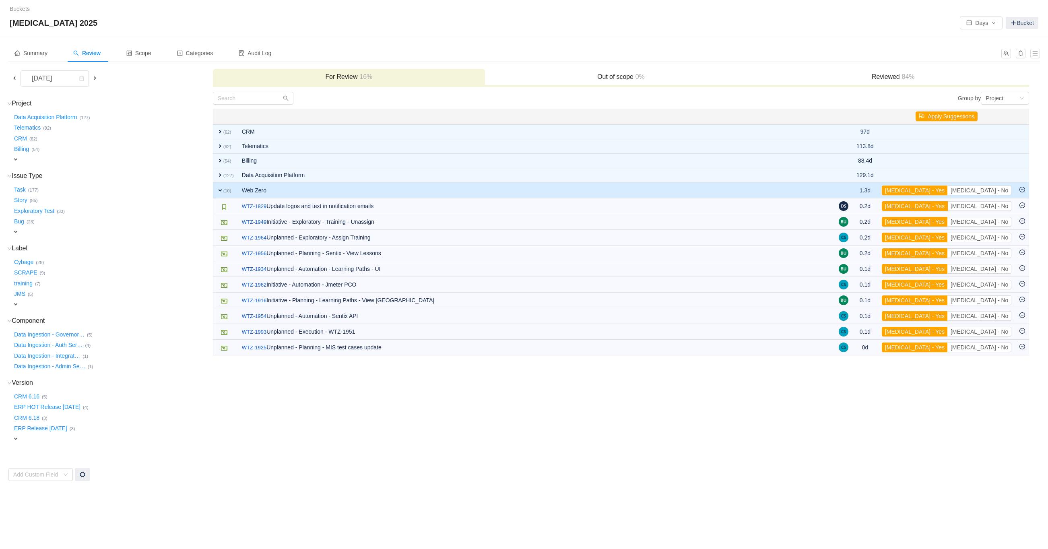
click at [948, 206] on button "[MEDICAL_DATA] - Yes" at bounding box center [915, 206] width 66 height 10
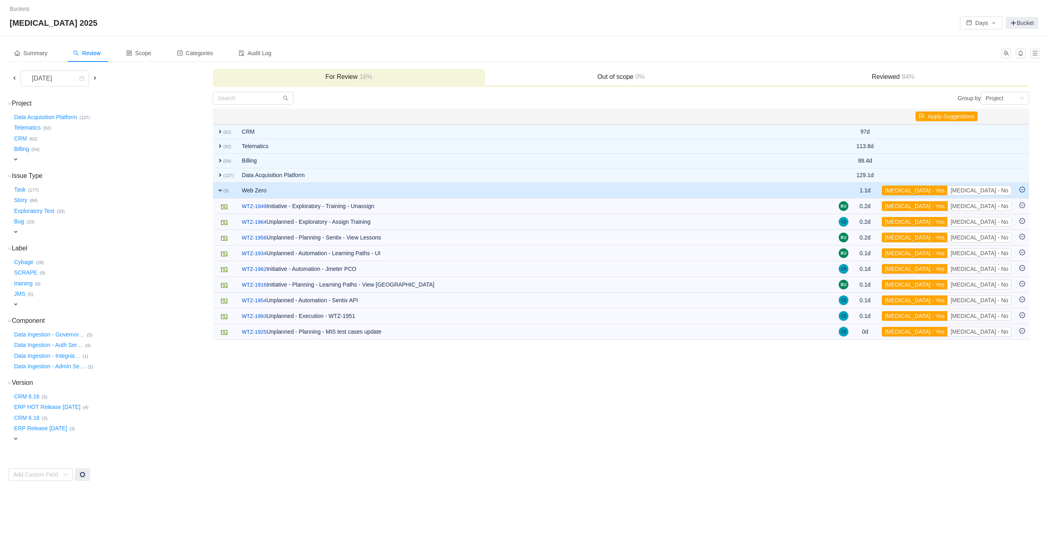
click at [948, 206] on button "[MEDICAL_DATA] - Yes" at bounding box center [915, 206] width 66 height 10
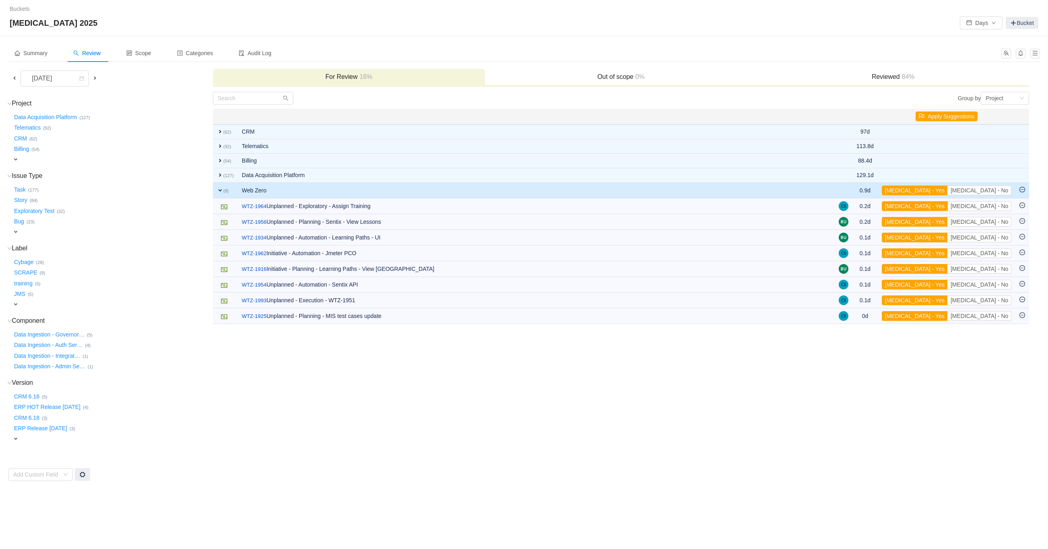
click at [948, 206] on button "[MEDICAL_DATA] - Yes" at bounding box center [915, 206] width 66 height 10
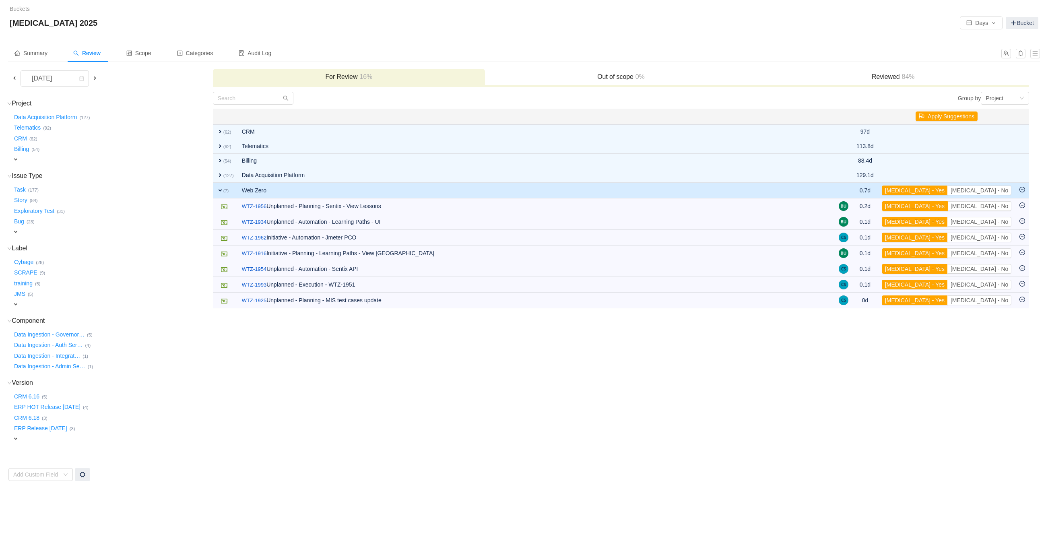
click at [948, 206] on button "[MEDICAL_DATA] - Yes" at bounding box center [915, 206] width 66 height 10
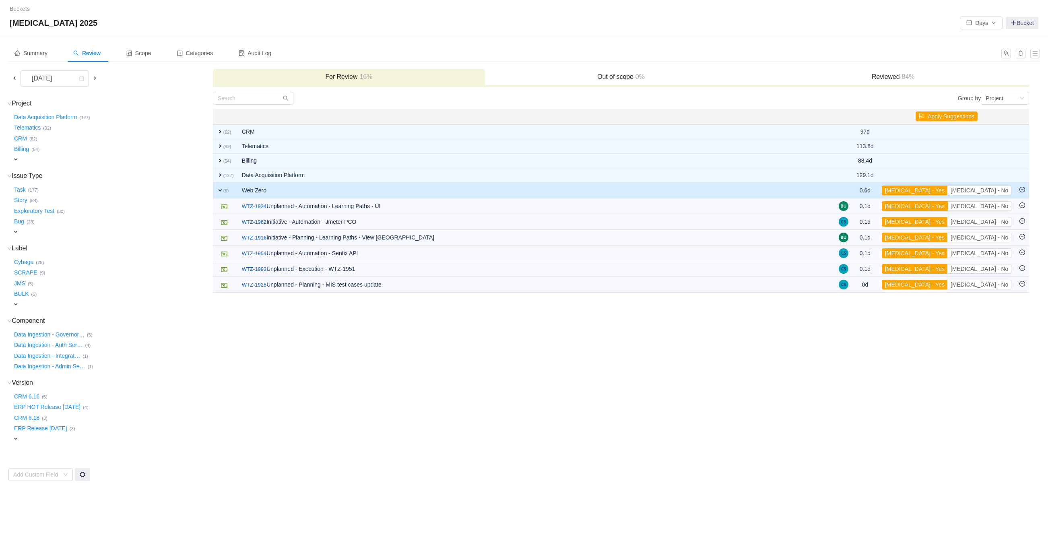
click at [948, 206] on button "[MEDICAL_DATA] - Yes" at bounding box center [915, 206] width 66 height 10
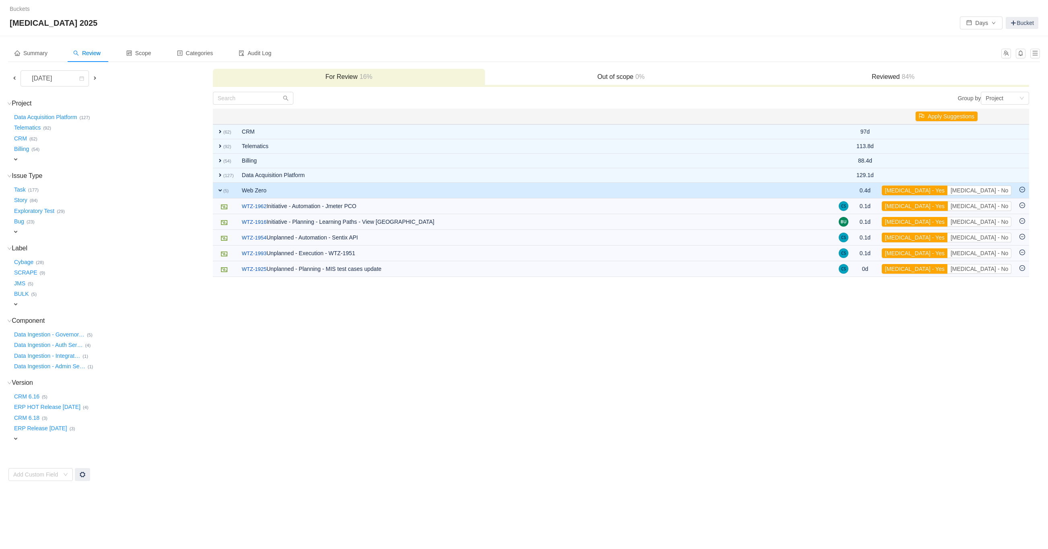
click at [948, 206] on button "[MEDICAL_DATA] - Yes" at bounding box center [915, 206] width 66 height 10
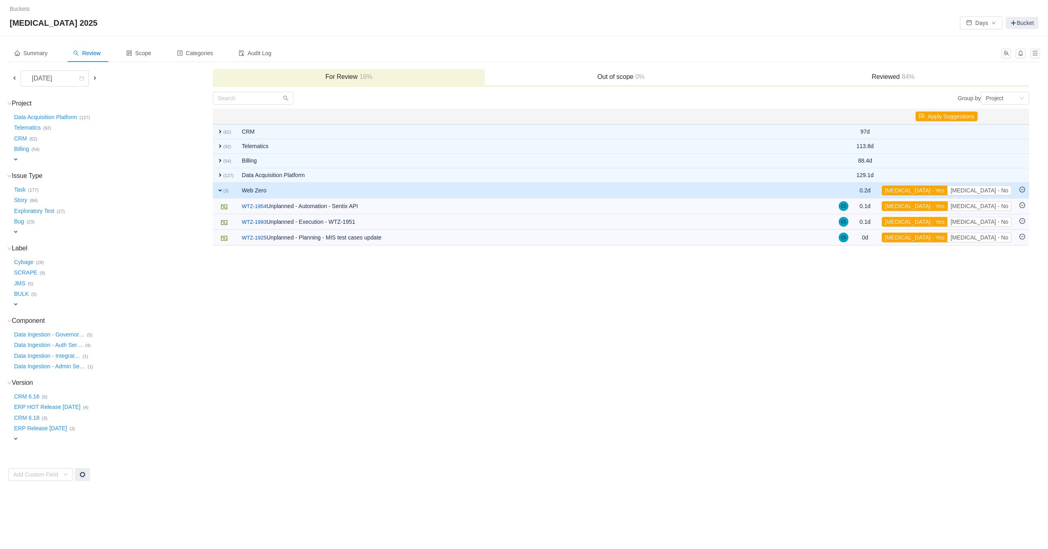
click at [948, 206] on button "[MEDICAL_DATA] - Yes" at bounding box center [915, 206] width 66 height 10
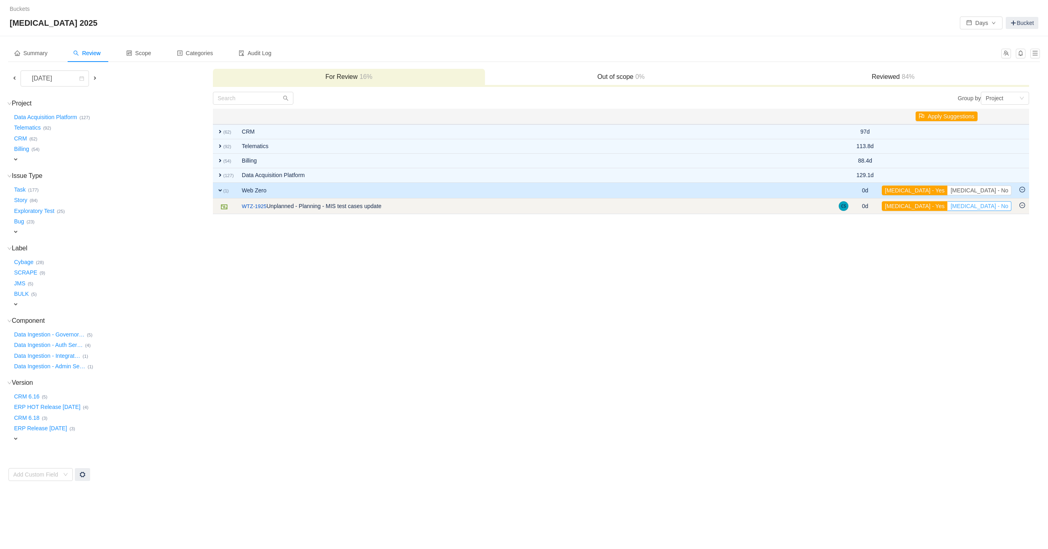
click at [992, 207] on button "[MEDICAL_DATA] - No" at bounding box center [980, 206] width 64 height 10
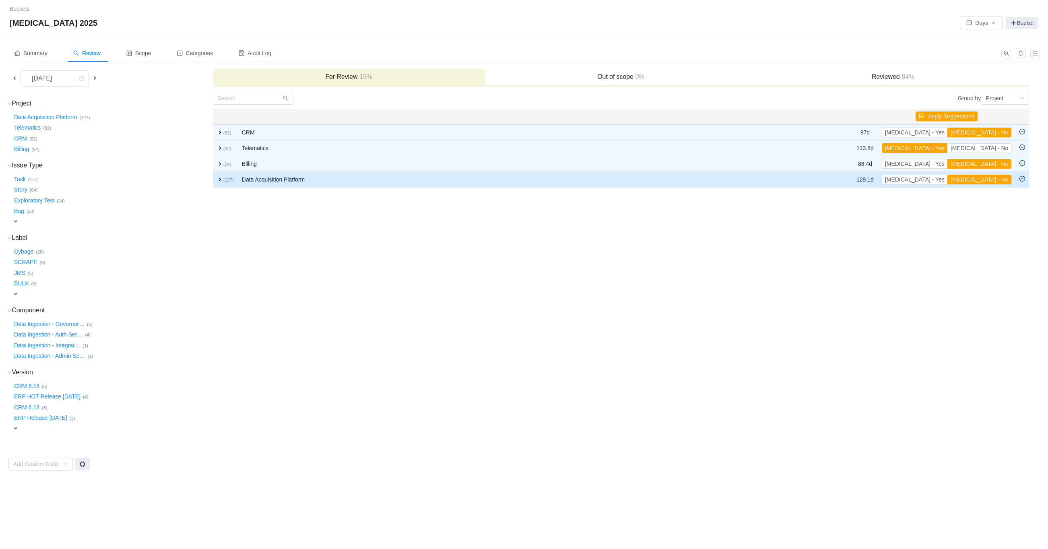
click at [220, 178] on span "expand" at bounding box center [220, 179] width 6 height 6
